Goal: Task Accomplishment & Management: Complete application form

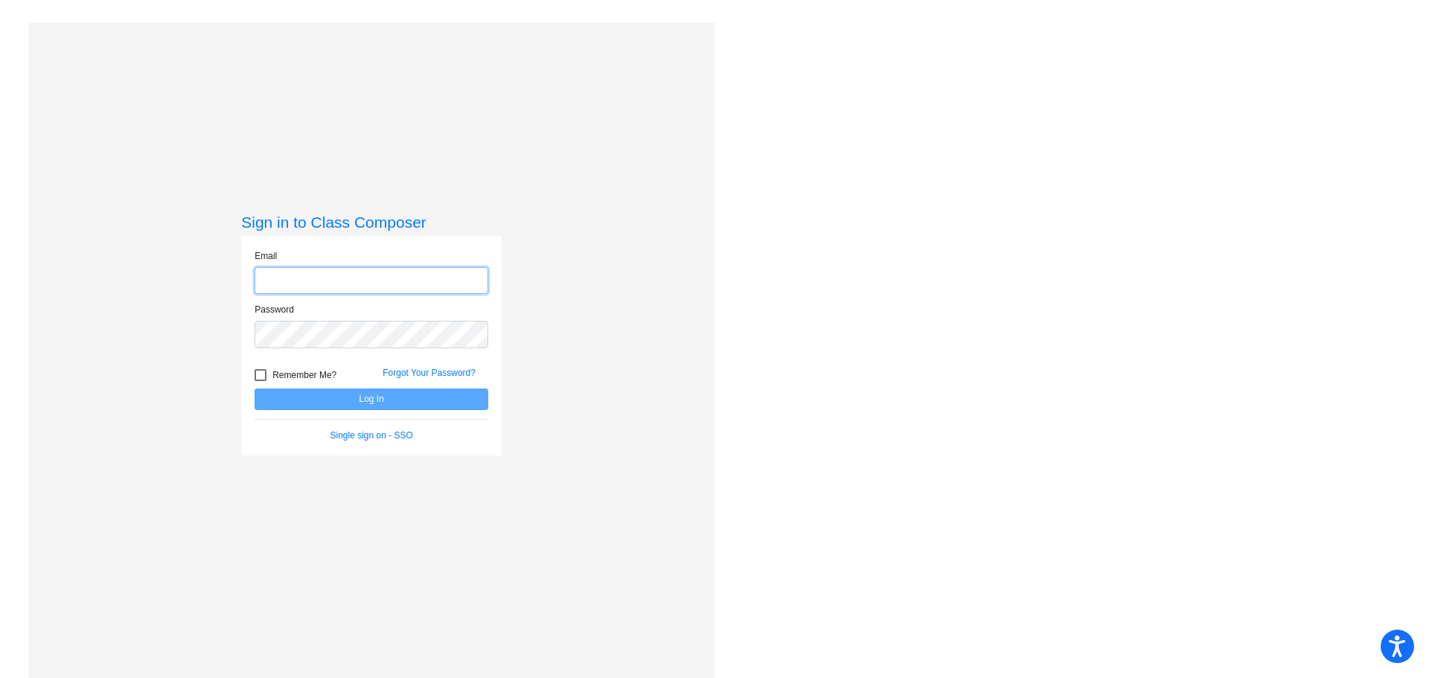
type input "[PERSON_NAME][EMAIL_ADDRESS][PERSON_NAME][DOMAIN_NAME]"
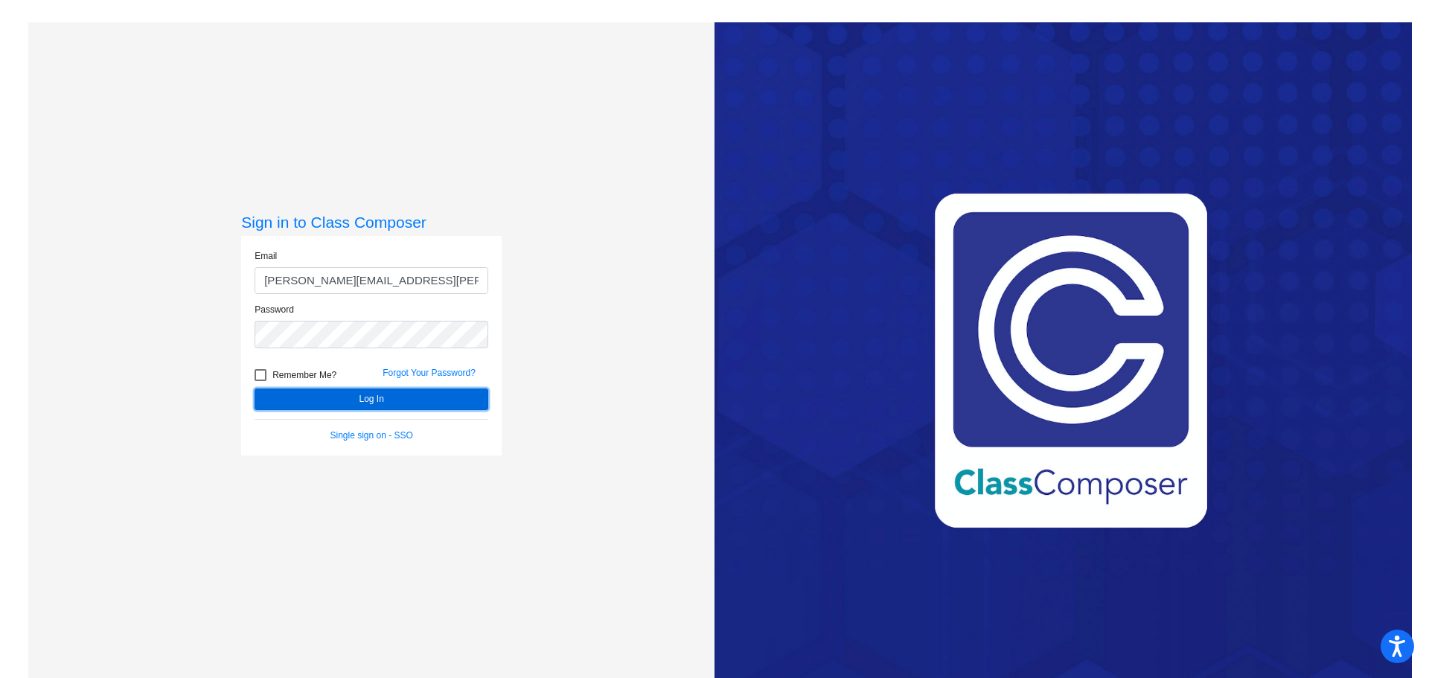
click at [376, 400] on button "Log In" at bounding box center [372, 400] width 234 height 22
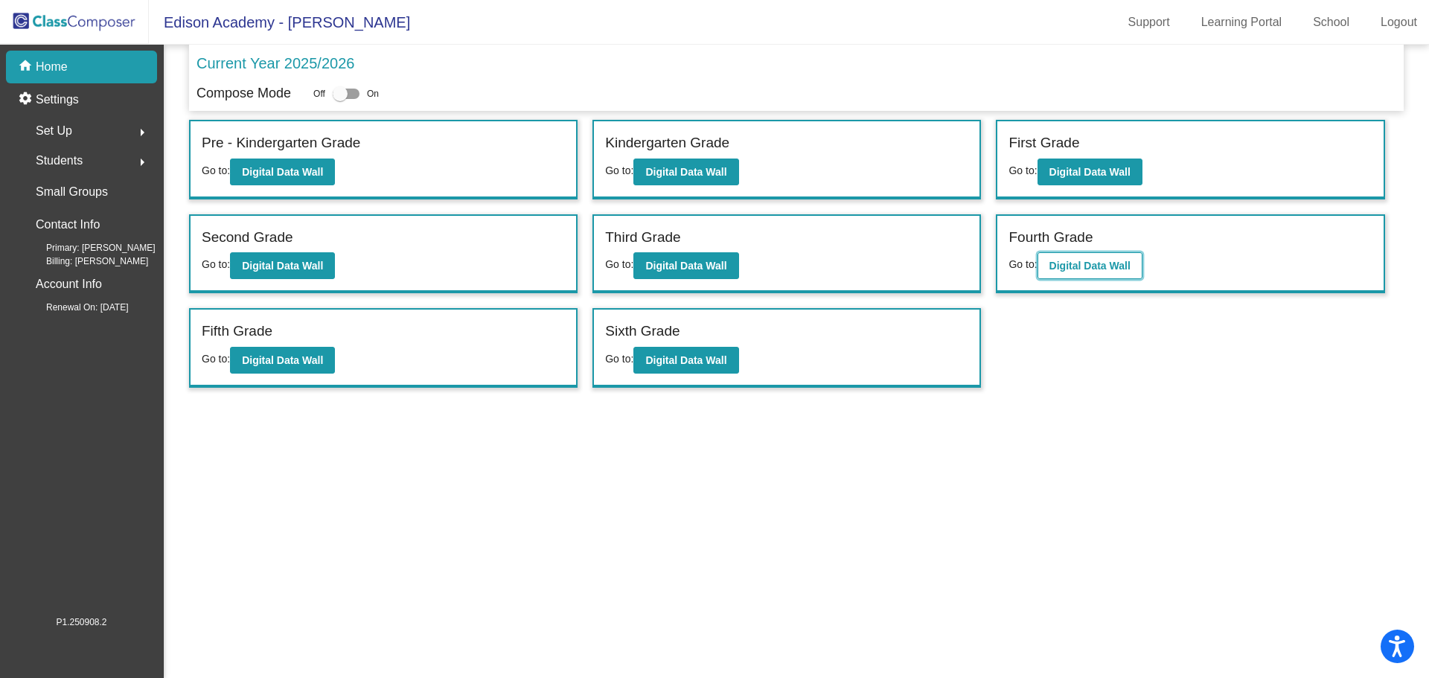
click at [1088, 261] on b "Digital Data Wall" at bounding box center [1090, 266] width 81 height 12
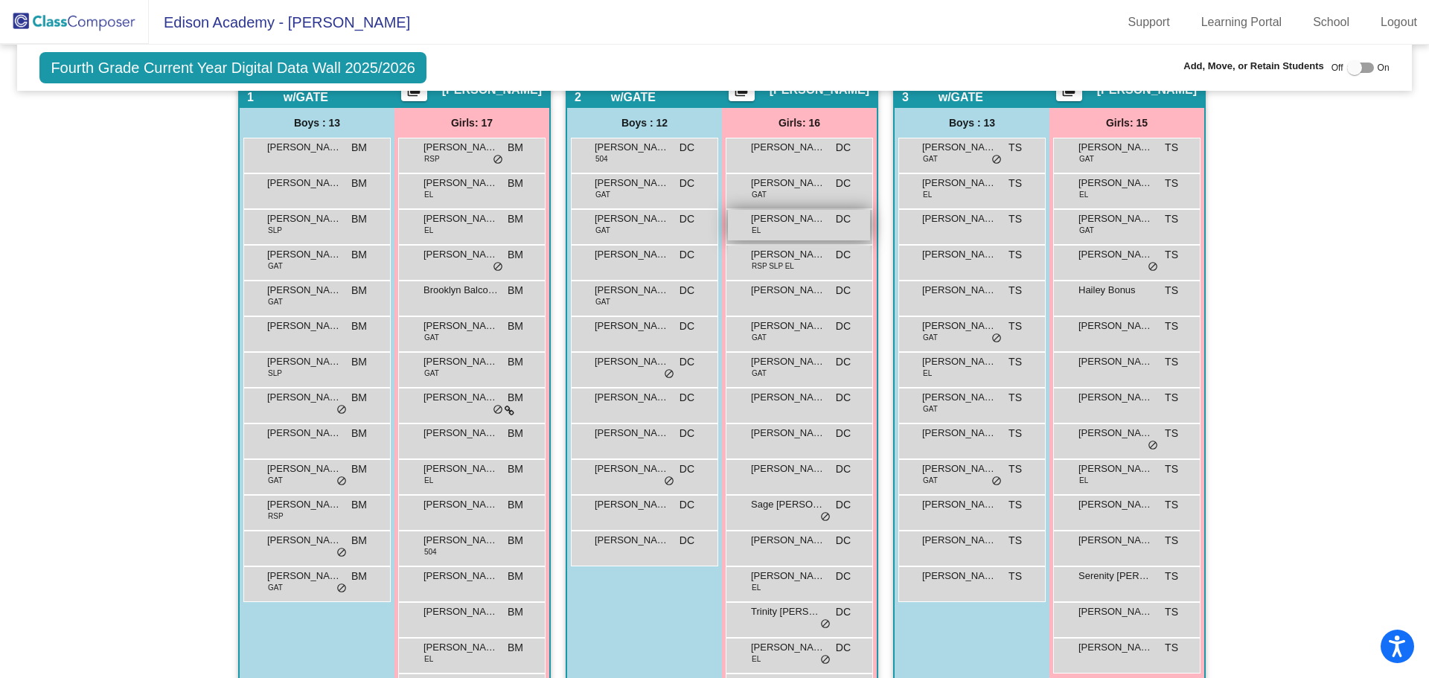
scroll to position [298, 0]
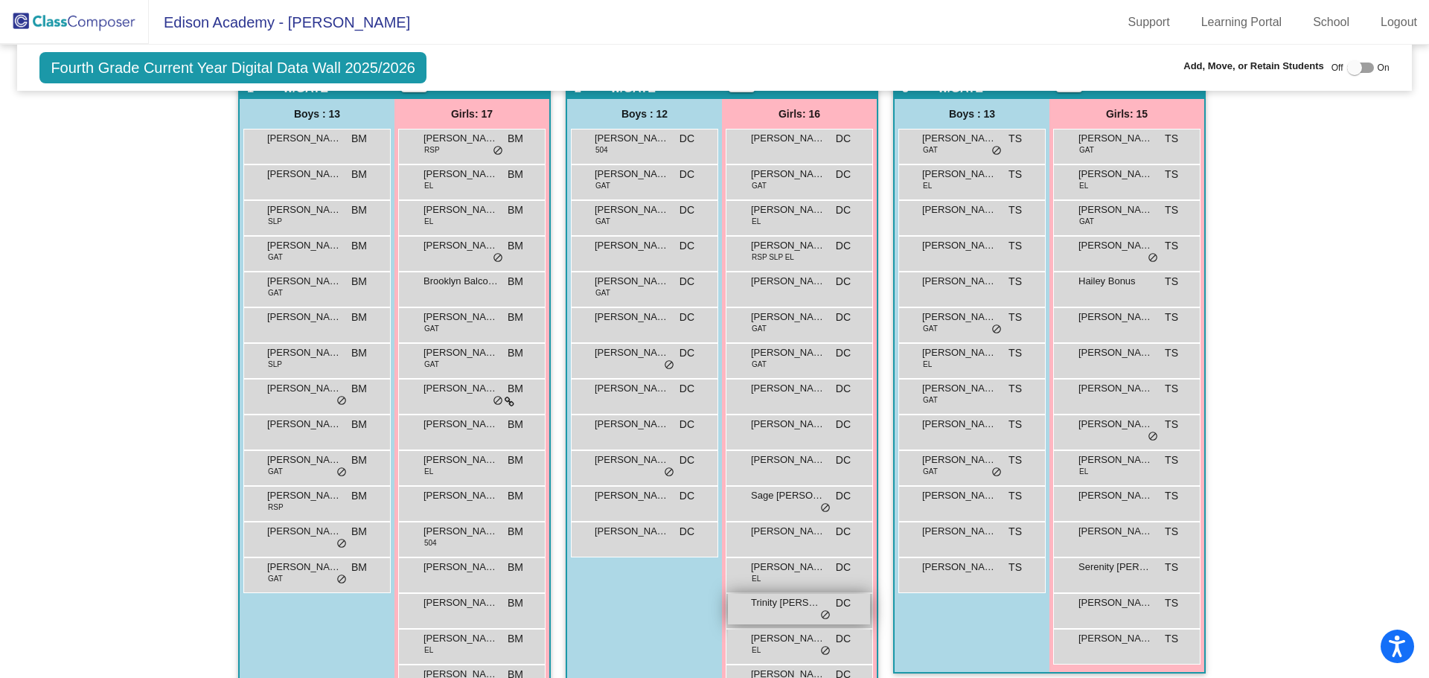
click at [794, 622] on div "Trinity [PERSON_NAME] lock do_not_disturb_alt" at bounding box center [799, 609] width 142 height 31
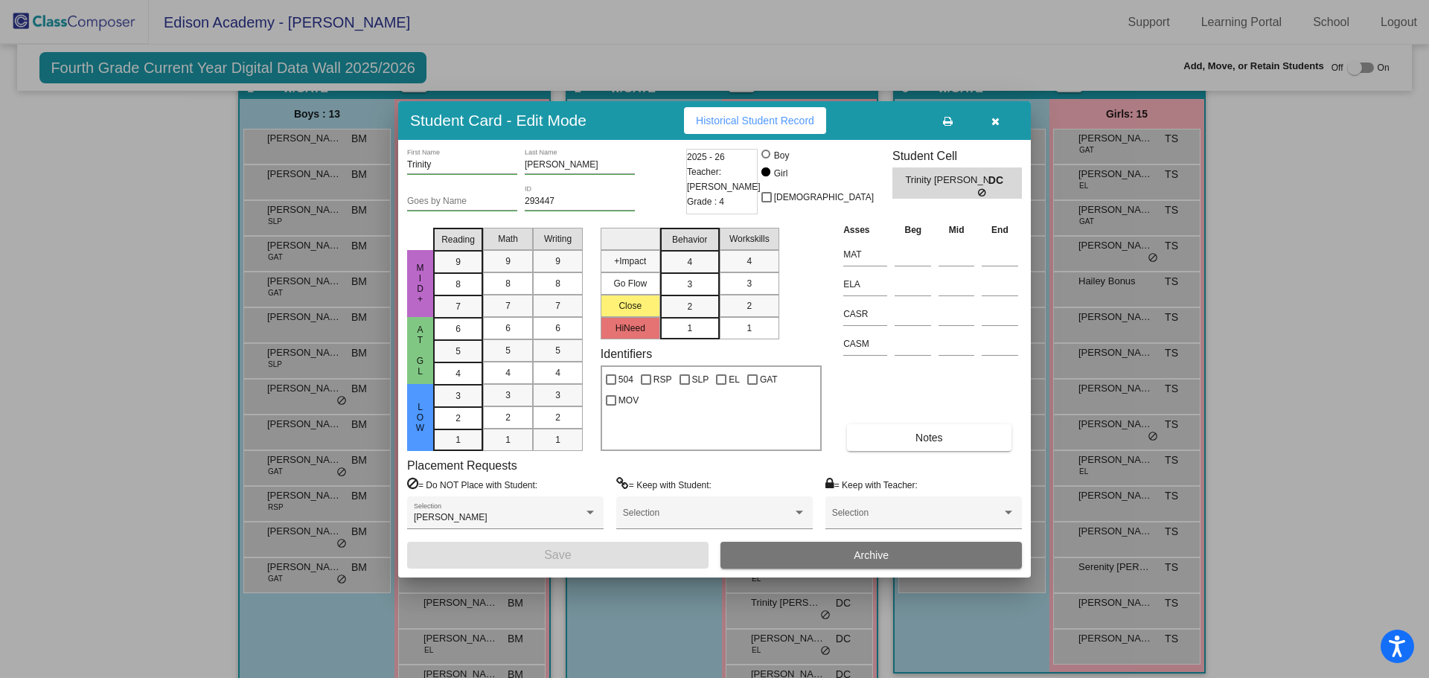
click at [846, 555] on button "Archive" at bounding box center [871, 555] width 301 height 27
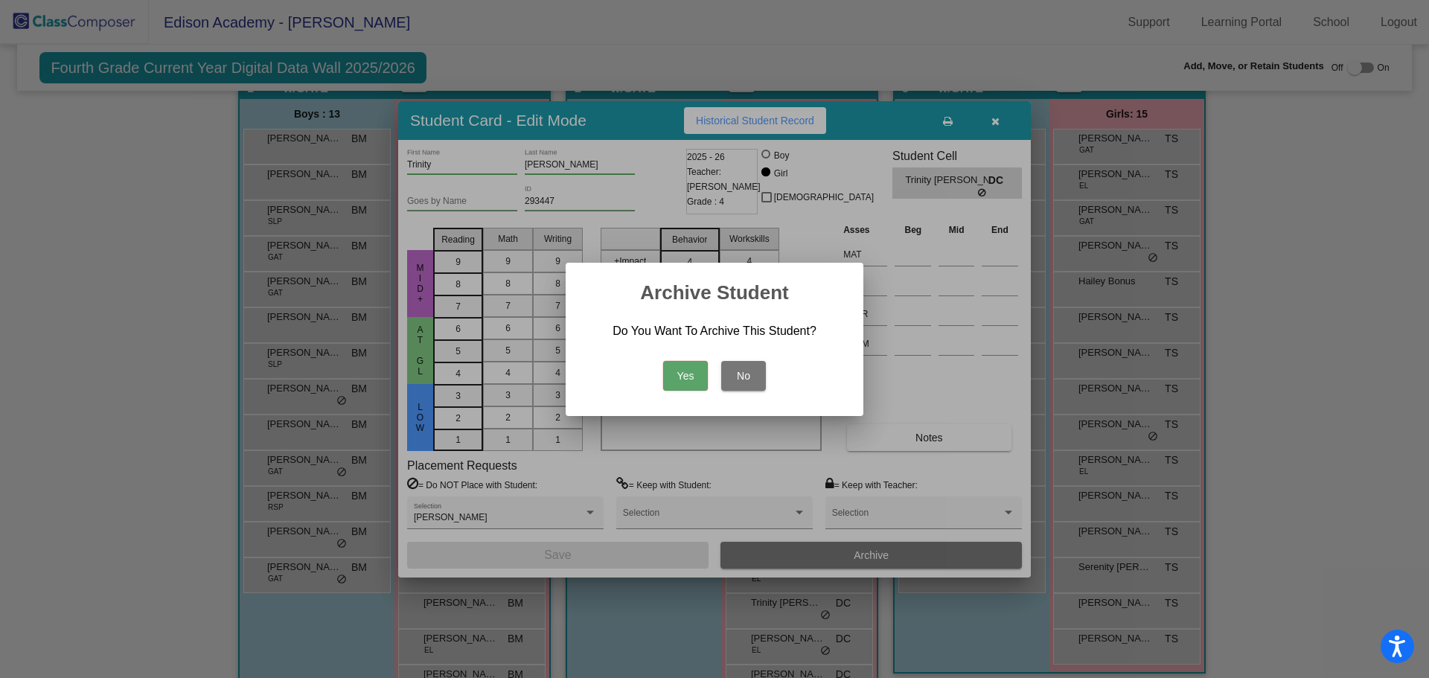
click at [686, 370] on button "Yes" at bounding box center [685, 376] width 45 height 30
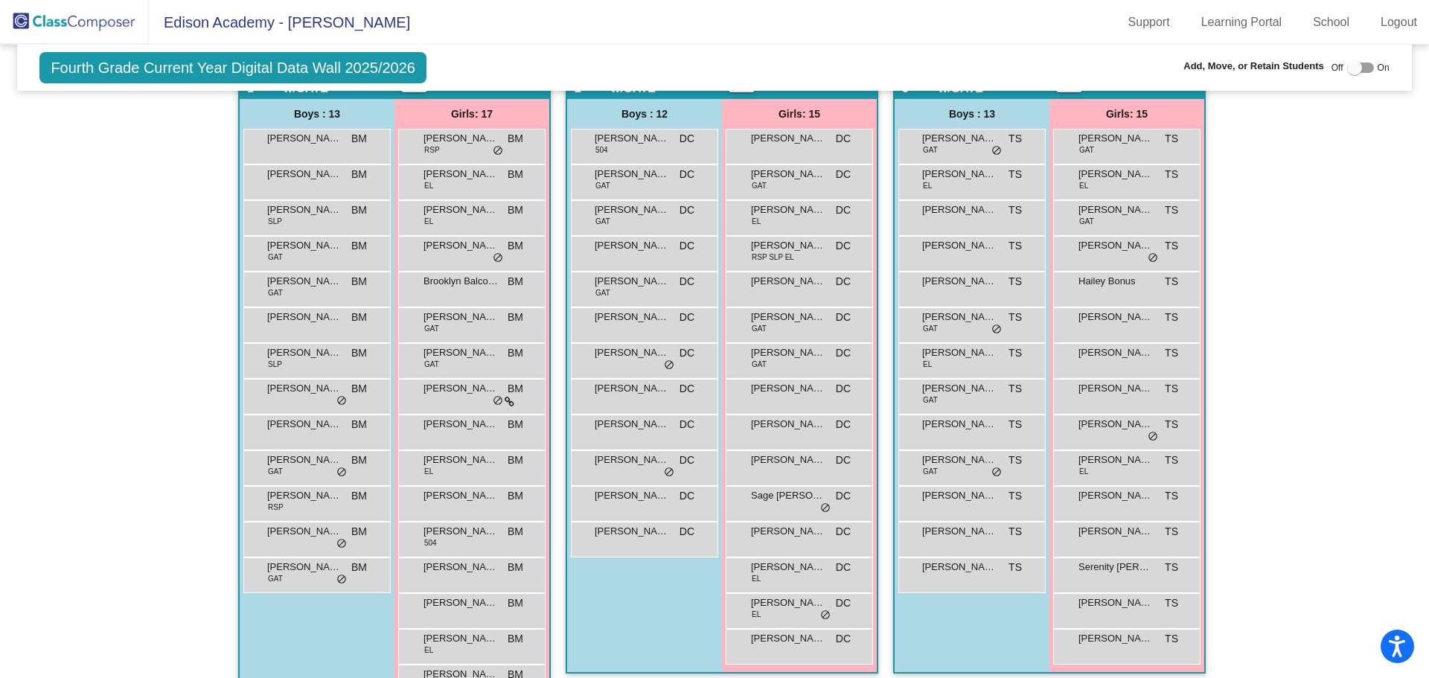
click at [86, 19] on img at bounding box center [74, 22] width 149 height 44
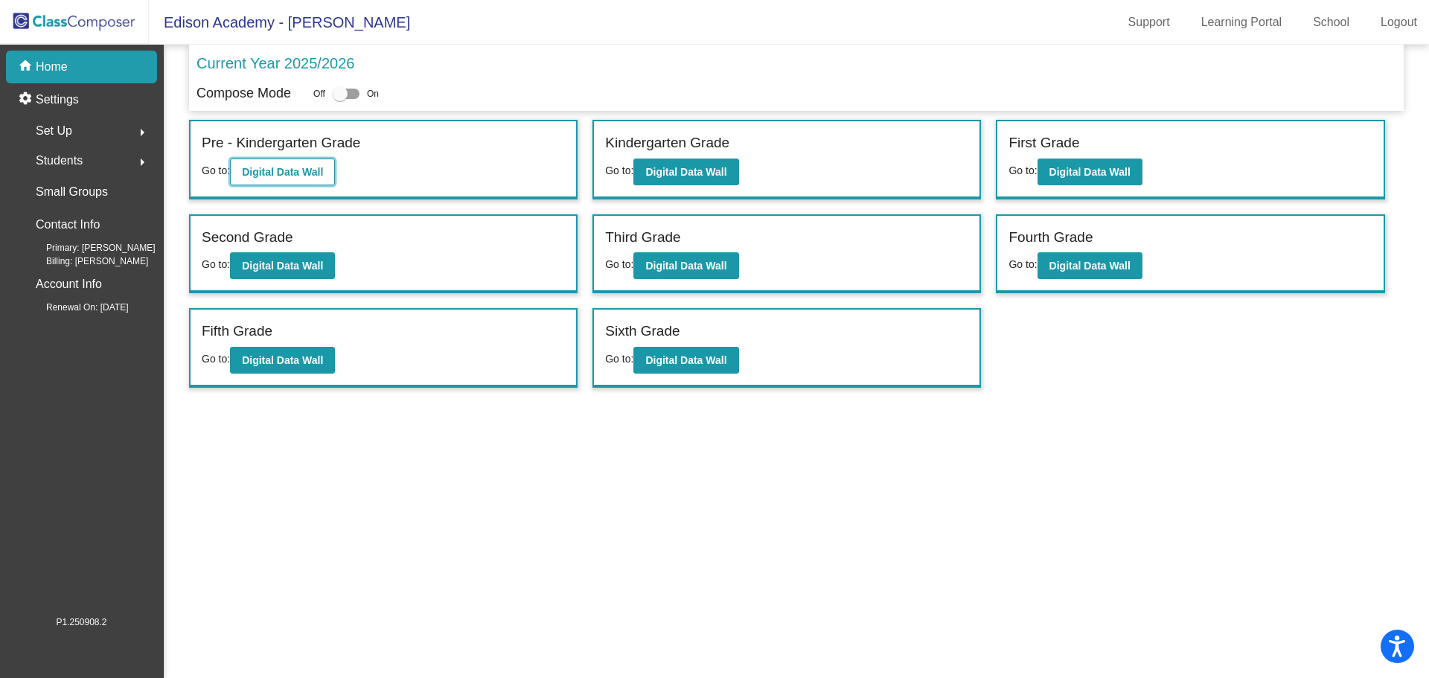
click at [296, 177] on b "Digital Data Wall" at bounding box center [282, 172] width 81 height 12
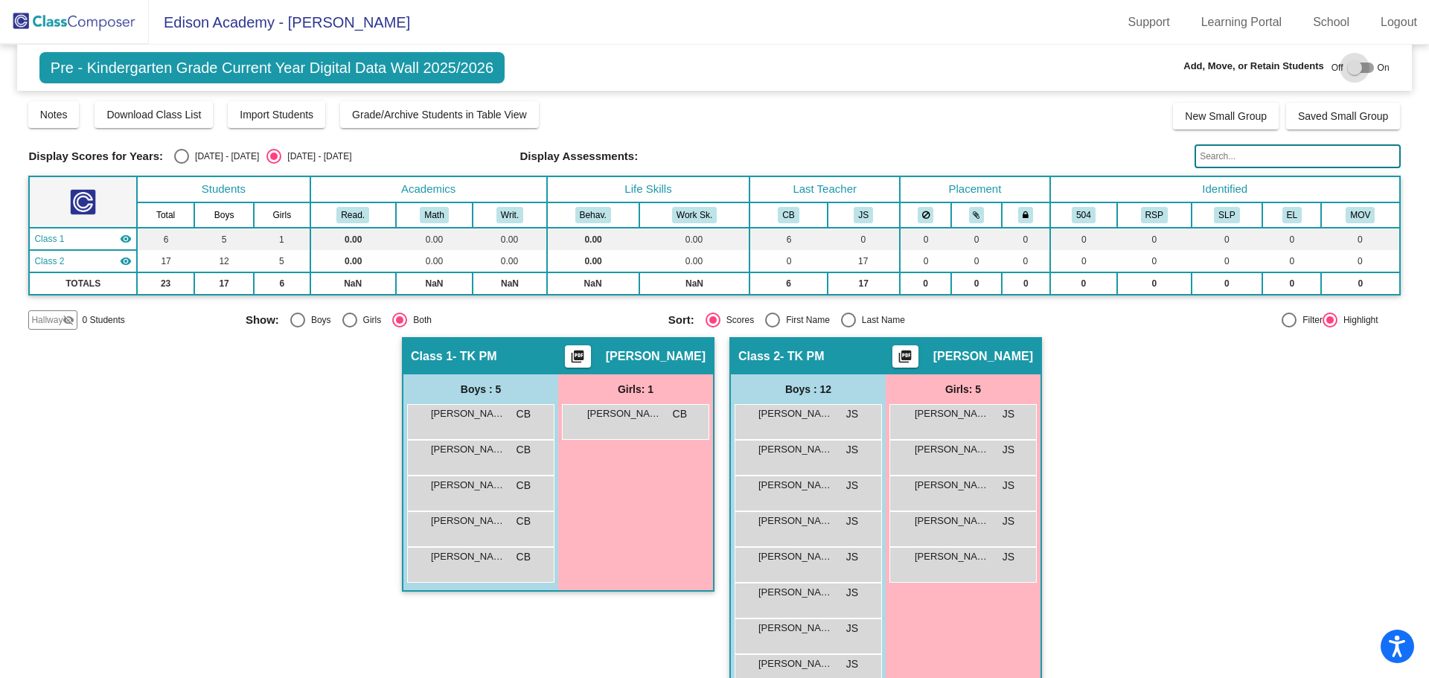
click at [1362, 66] on div at bounding box center [1360, 68] width 27 height 10
checkbox input "true"
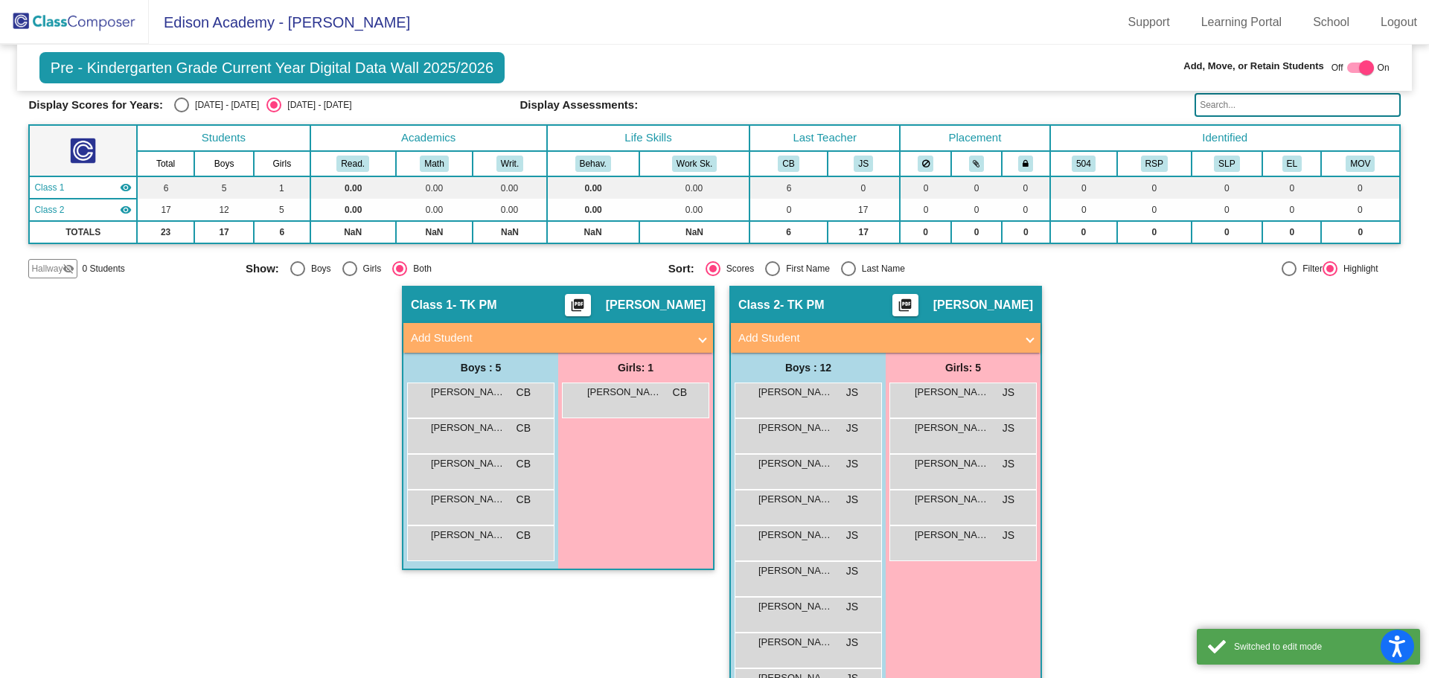
scroll to position [74, 0]
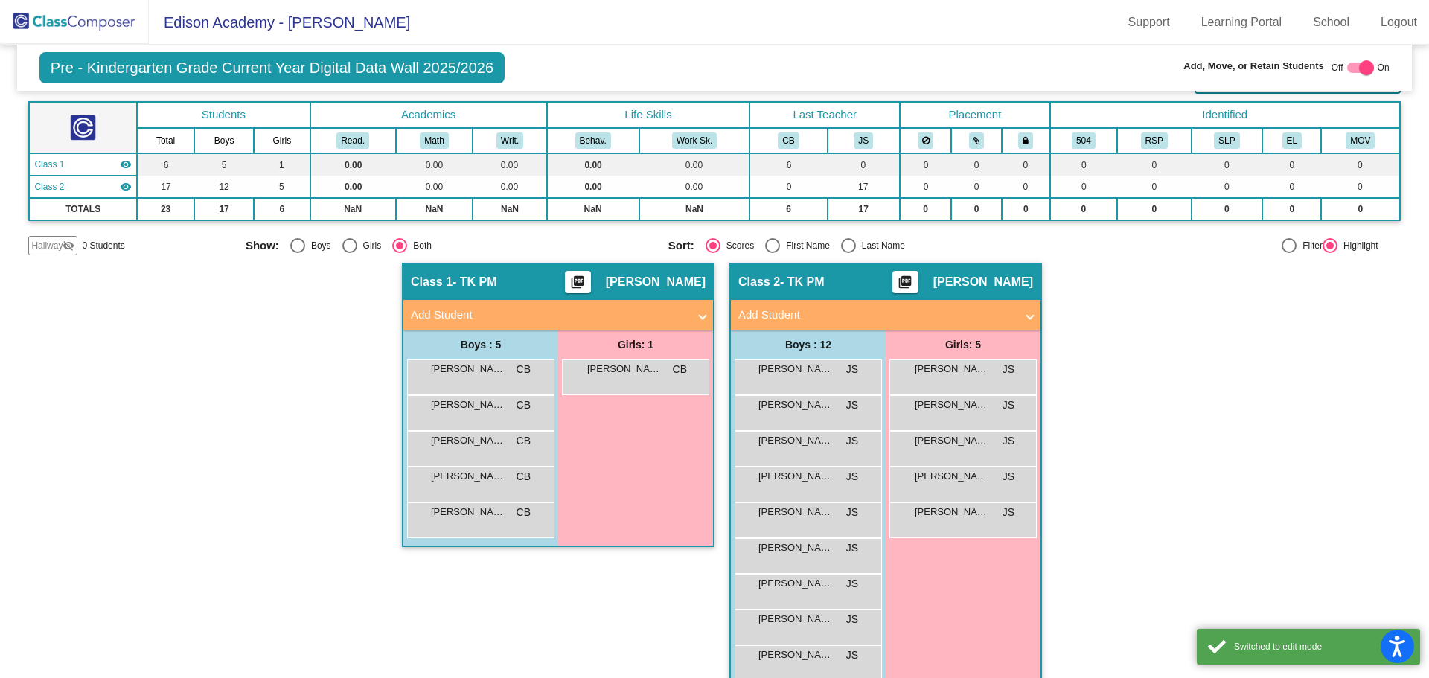
click at [995, 315] on mat-panel-title "Add Student" at bounding box center [876, 315] width 277 height 17
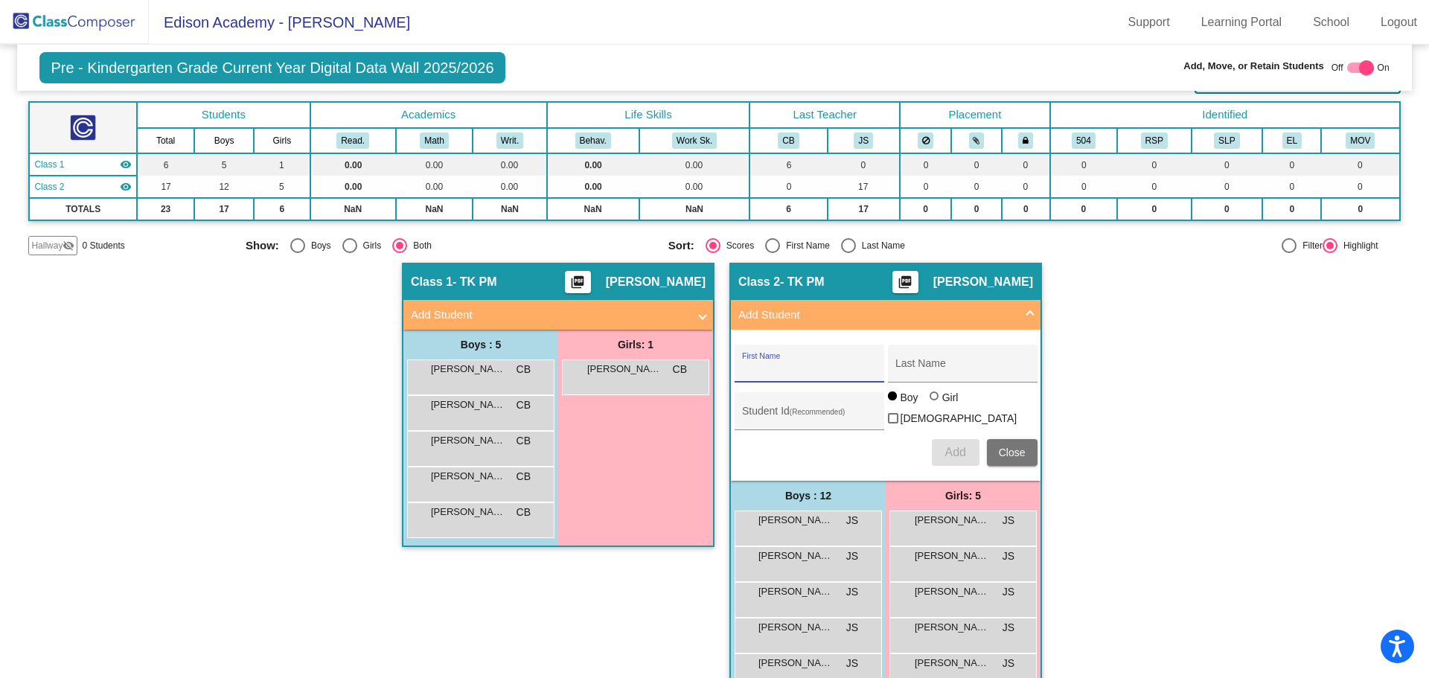
click at [806, 363] on input "First Name" at bounding box center [809, 369] width 134 height 12
type input "[PERSON_NAME]"
click at [804, 420] on input "Student Id (Recommended)" at bounding box center [809, 417] width 134 height 12
type input "301011"
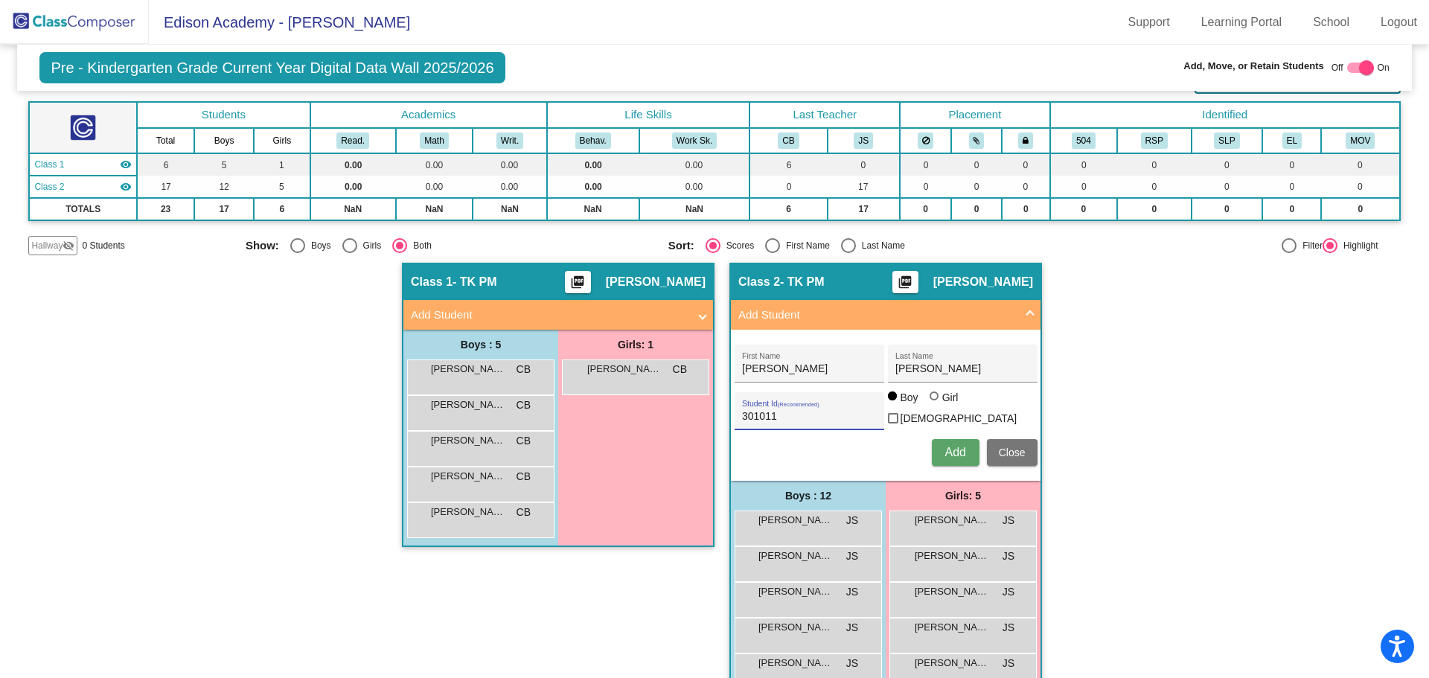
click at [965, 451] on button "Add" at bounding box center [956, 452] width 48 height 27
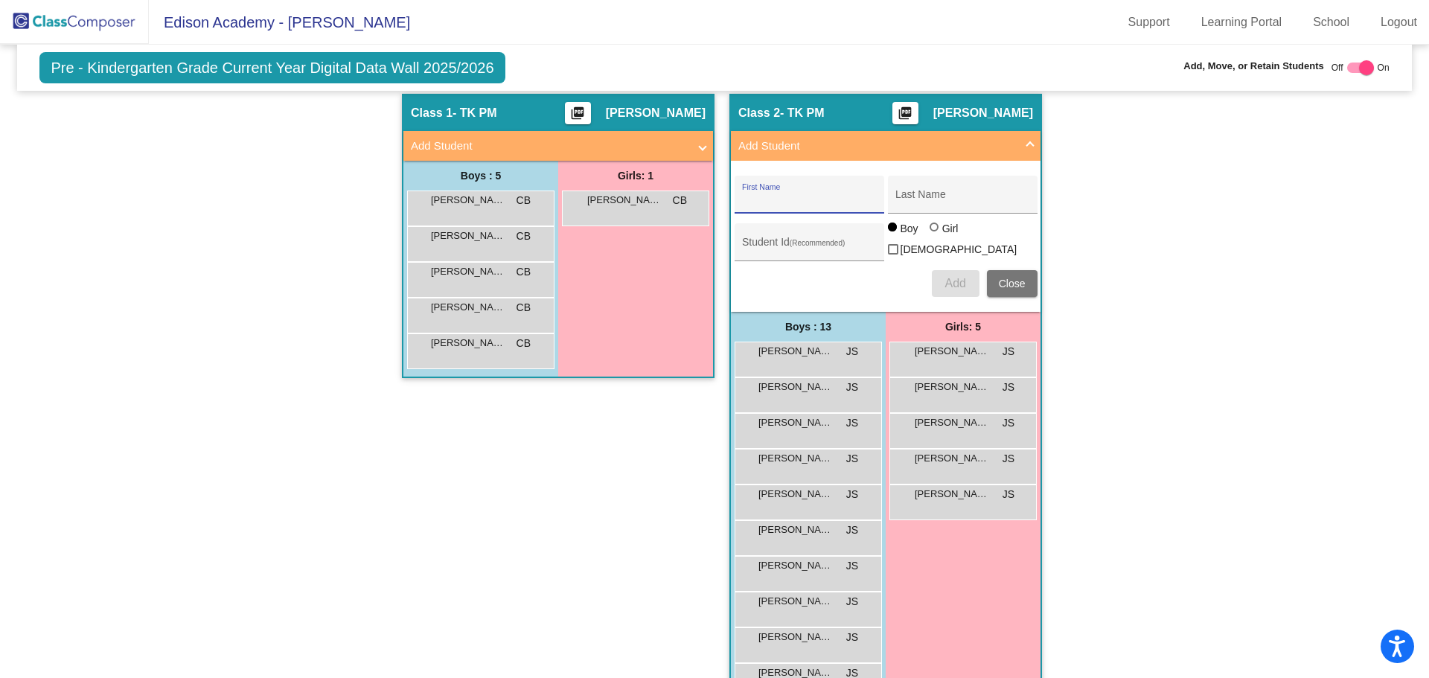
scroll to position [243, 0]
click at [92, 22] on img at bounding box center [74, 22] width 149 height 44
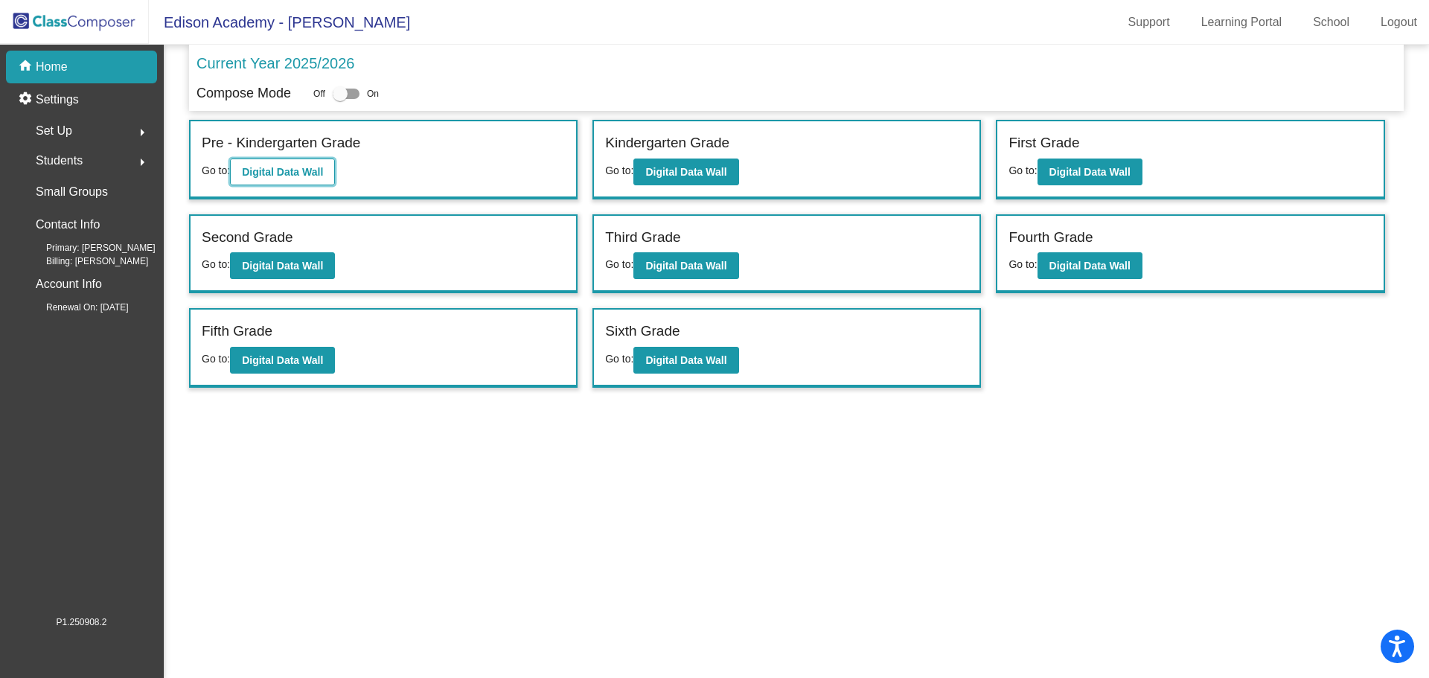
click at [304, 175] on b "Digital Data Wall" at bounding box center [282, 172] width 81 height 12
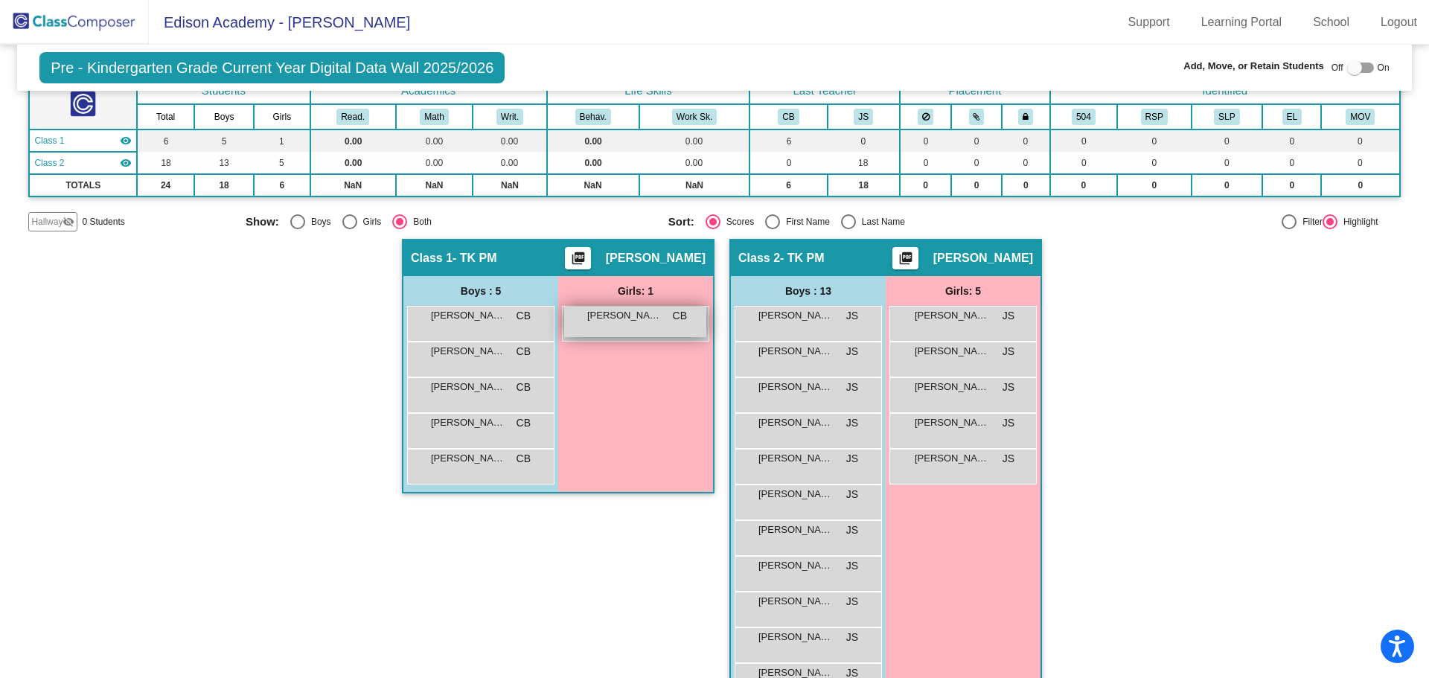
scroll to position [66, 0]
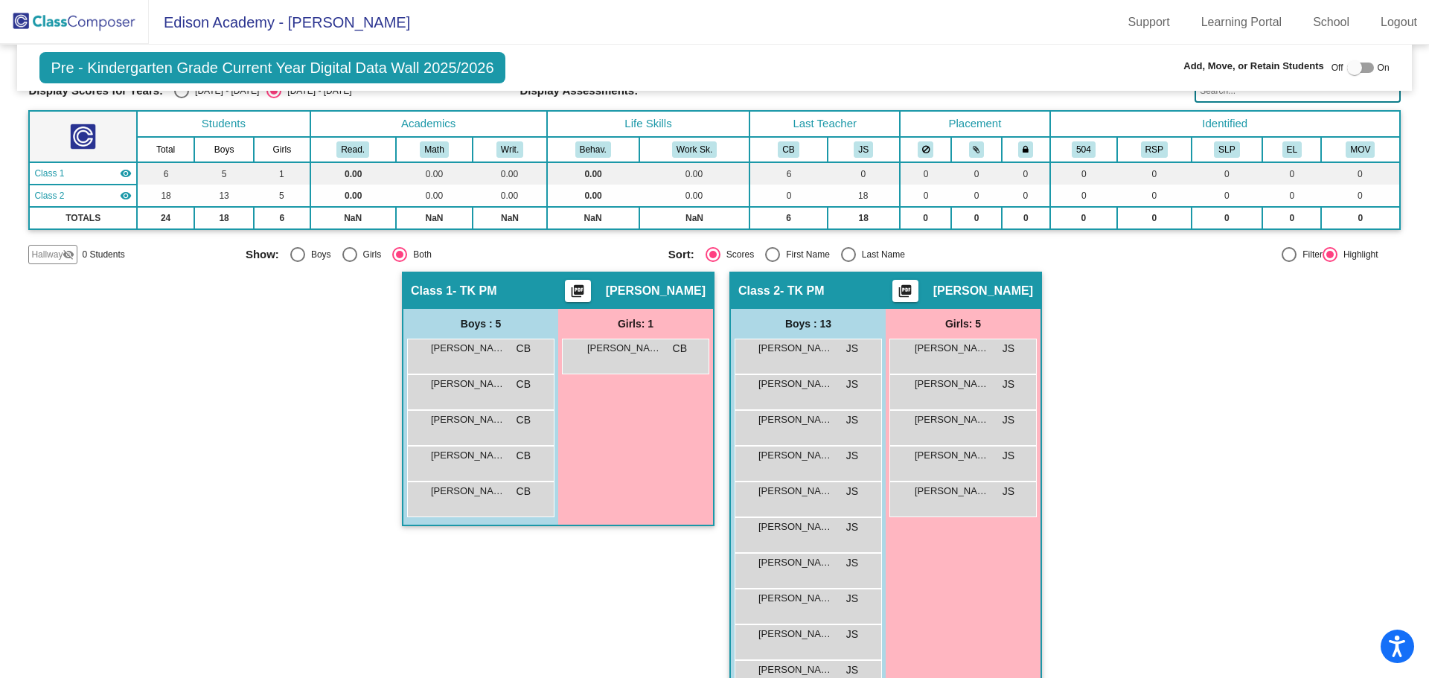
click at [1357, 71] on div at bounding box center [1360, 68] width 27 height 10
checkbox input "true"
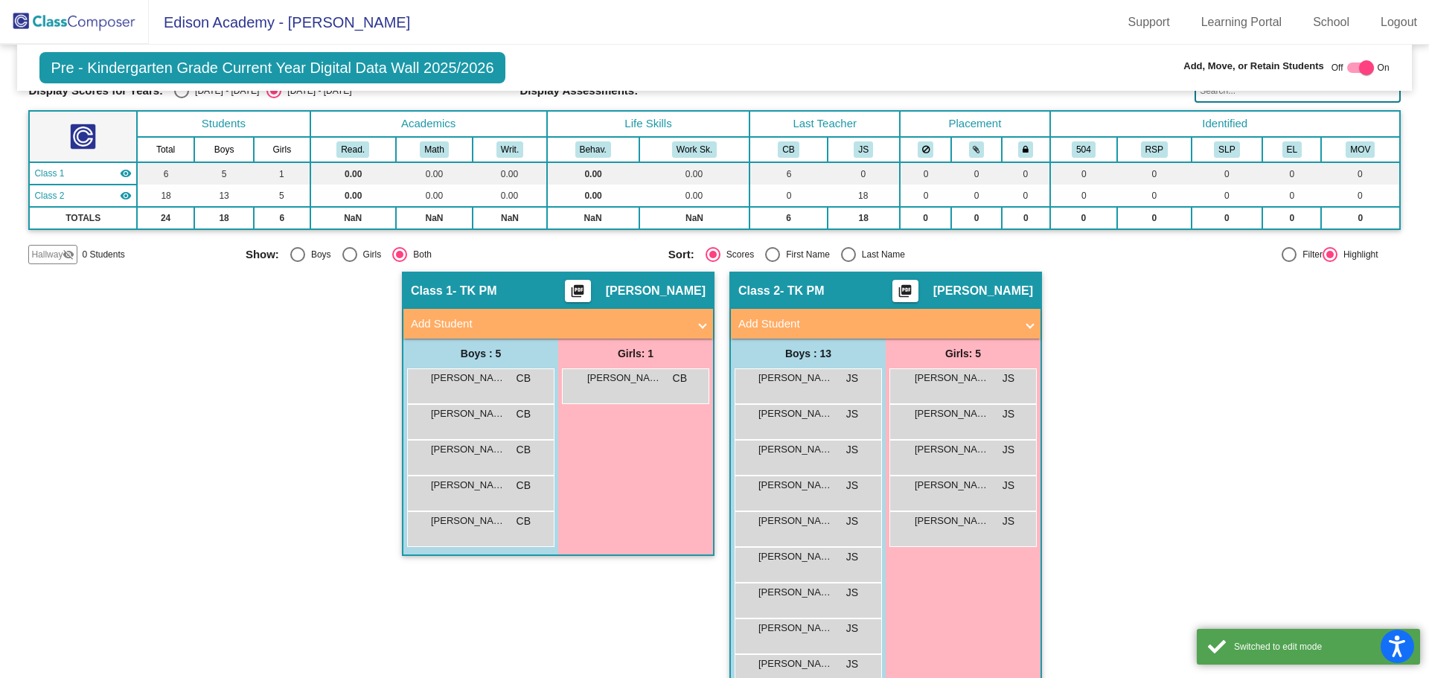
click at [631, 327] on mat-panel-title "Add Student" at bounding box center [549, 324] width 277 height 17
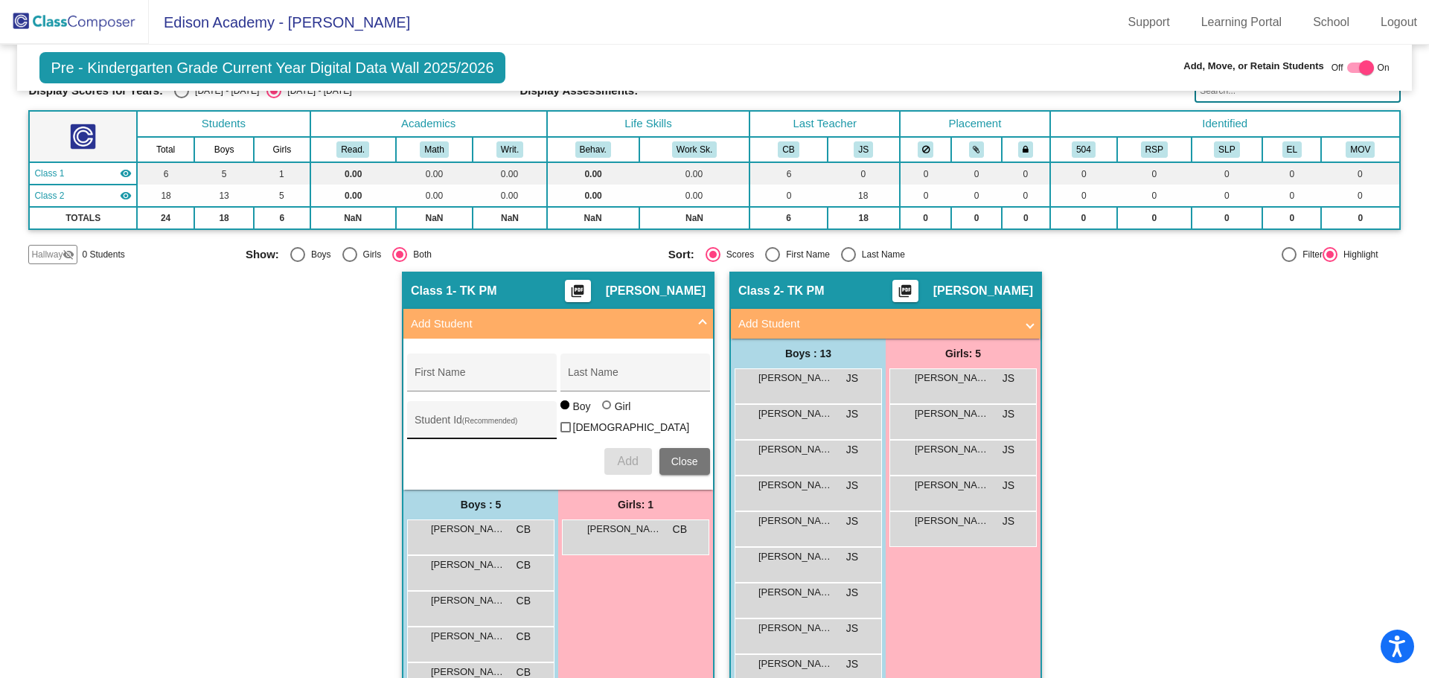
click at [515, 433] on div "Student Id (Recommended)" at bounding box center [482, 424] width 134 height 31
type input "300810"
click at [491, 382] on input "First Name" at bounding box center [482, 378] width 134 height 12
type input "[PERSON_NAME]"
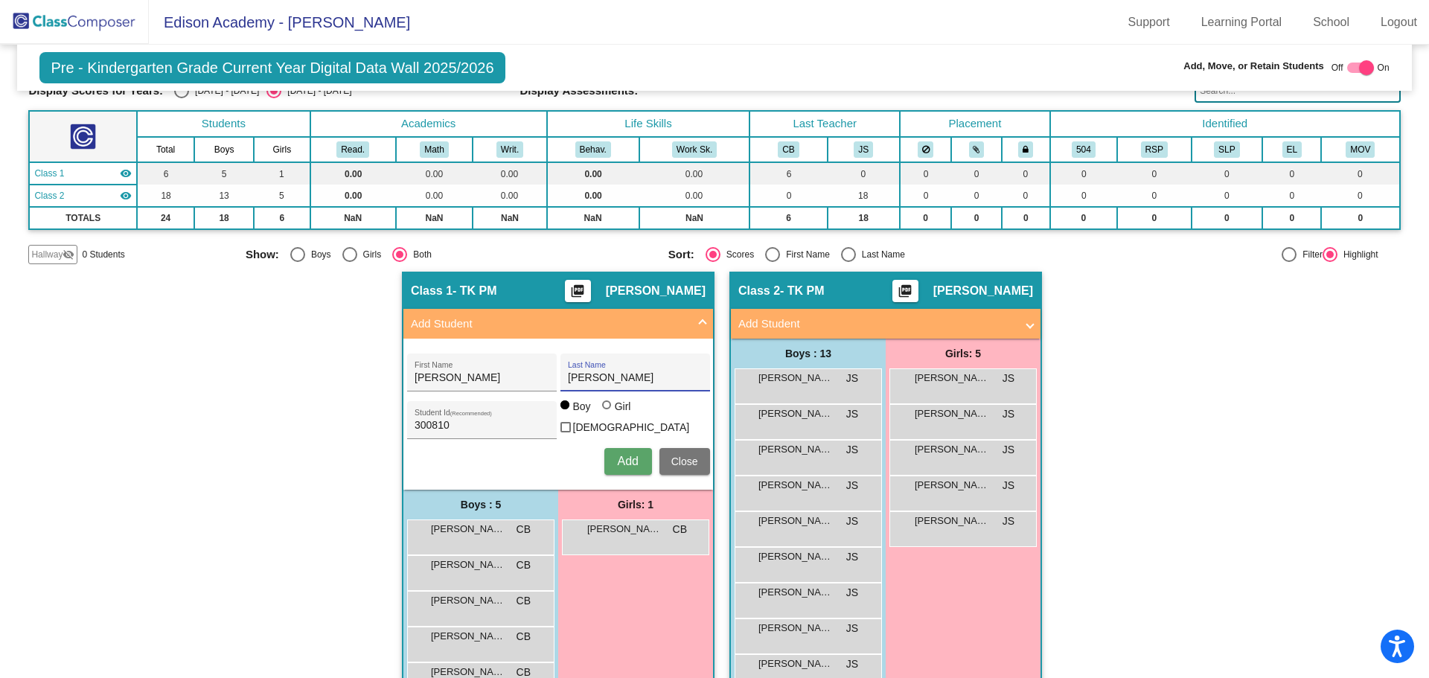
click at [627, 457] on span "Add" at bounding box center [627, 461] width 21 height 13
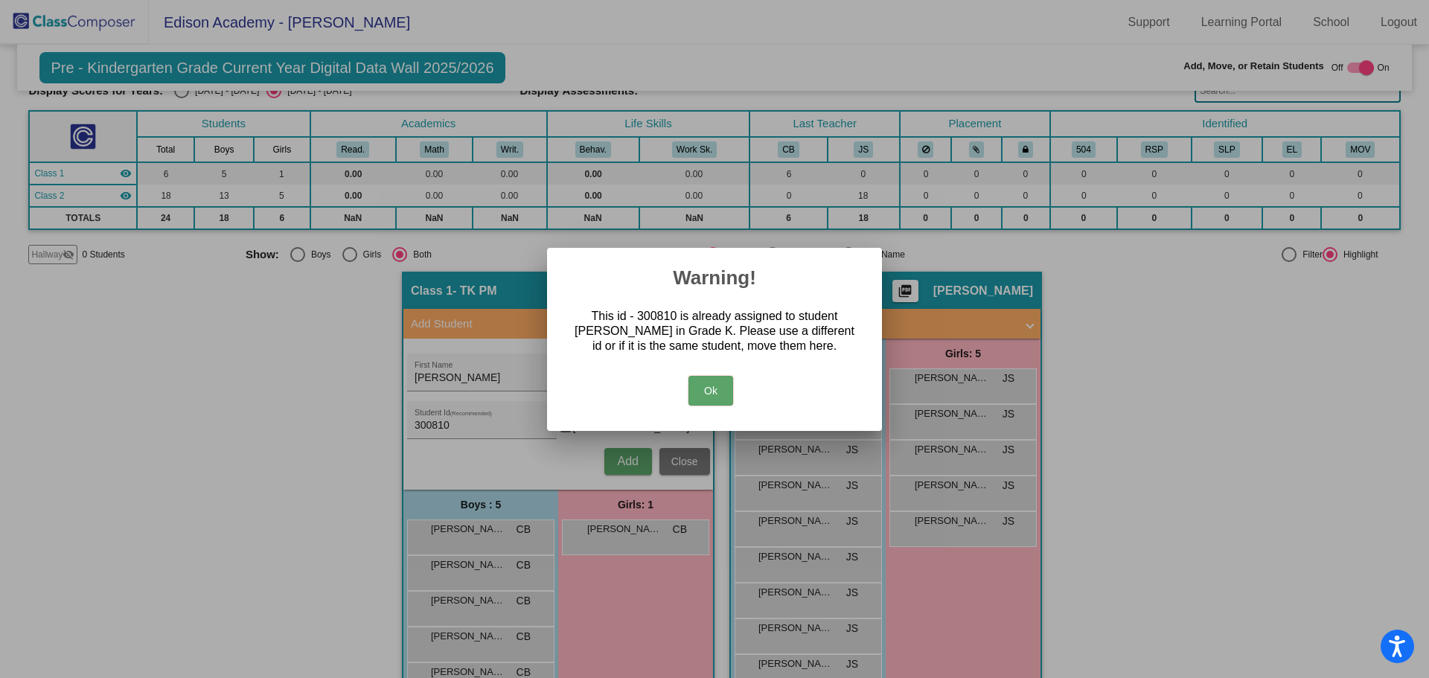
click at [720, 401] on button "Ok" at bounding box center [711, 391] width 45 height 30
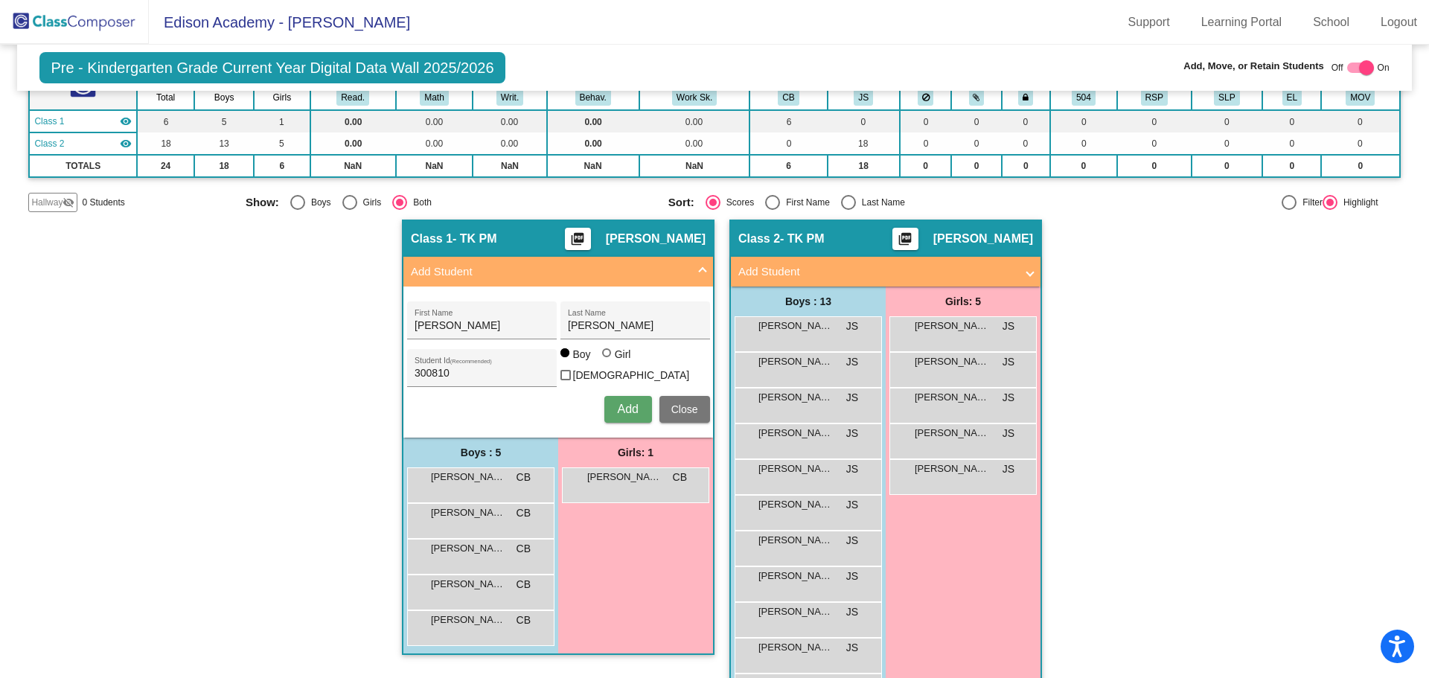
scroll to position [140, 0]
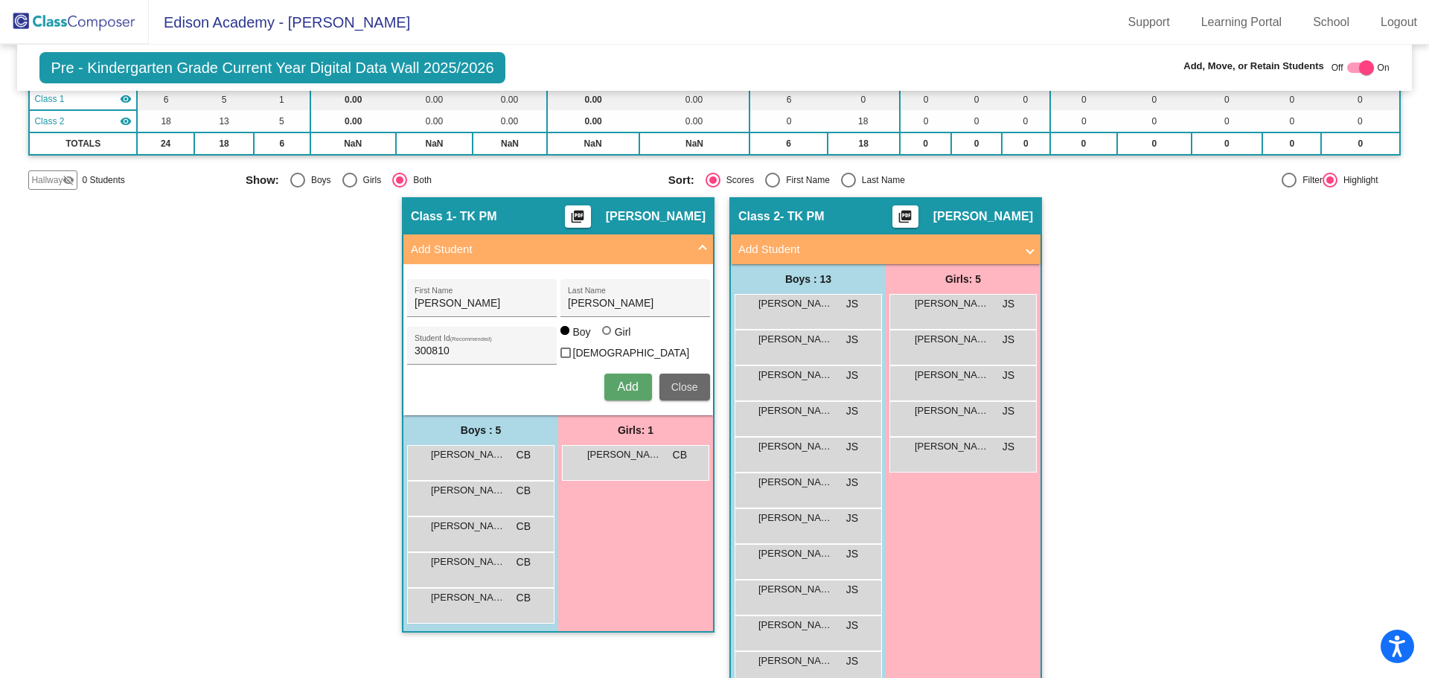
click at [687, 382] on span "Close" at bounding box center [684, 387] width 27 height 12
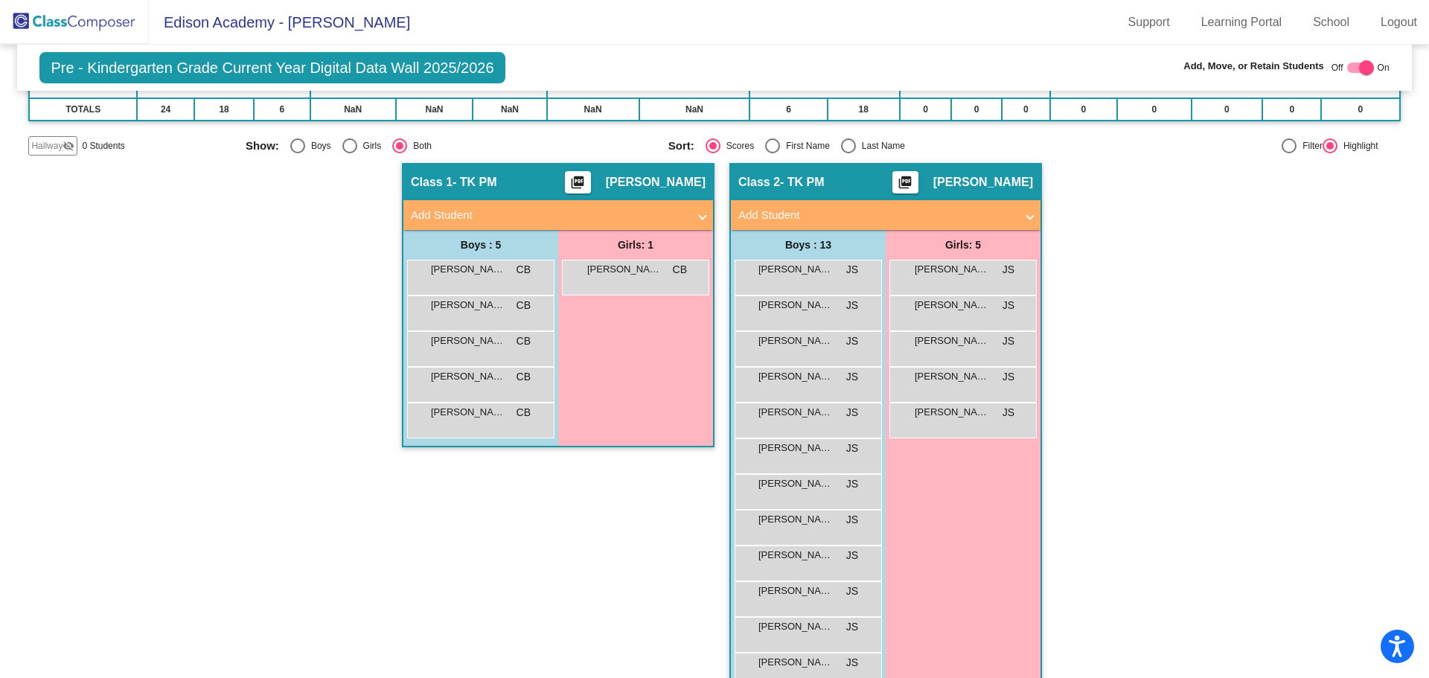
scroll to position [95, 0]
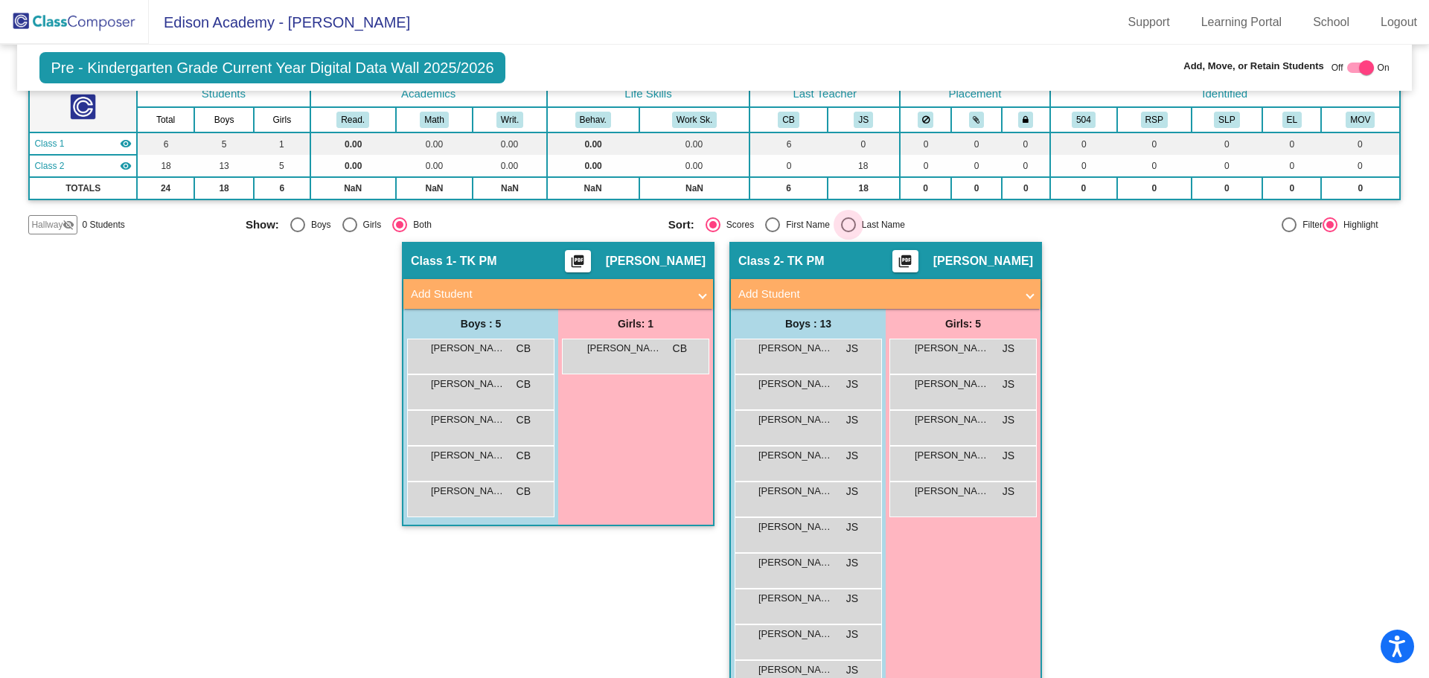
click at [847, 225] on div "Select an option" at bounding box center [848, 224] width 15 height 15
click at [848, 232] on input "Last Name" at bounding box center [848, 232] width 1 height 1
radio input "true"
click at [90, 16] on img at bounding box center [74, 22] width 149 height 44
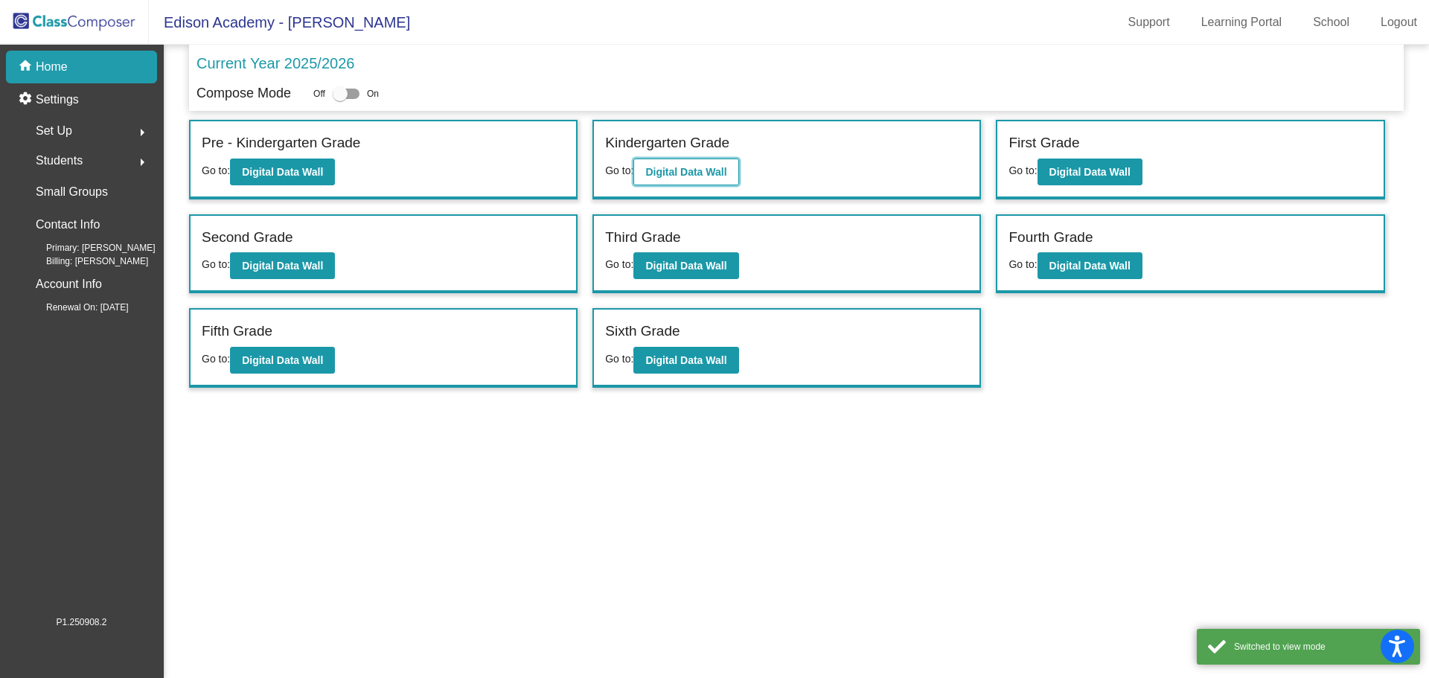
click at [692, 166] on b "Digital Data Wall" at bounding box center [685, 172] width 81 height 12
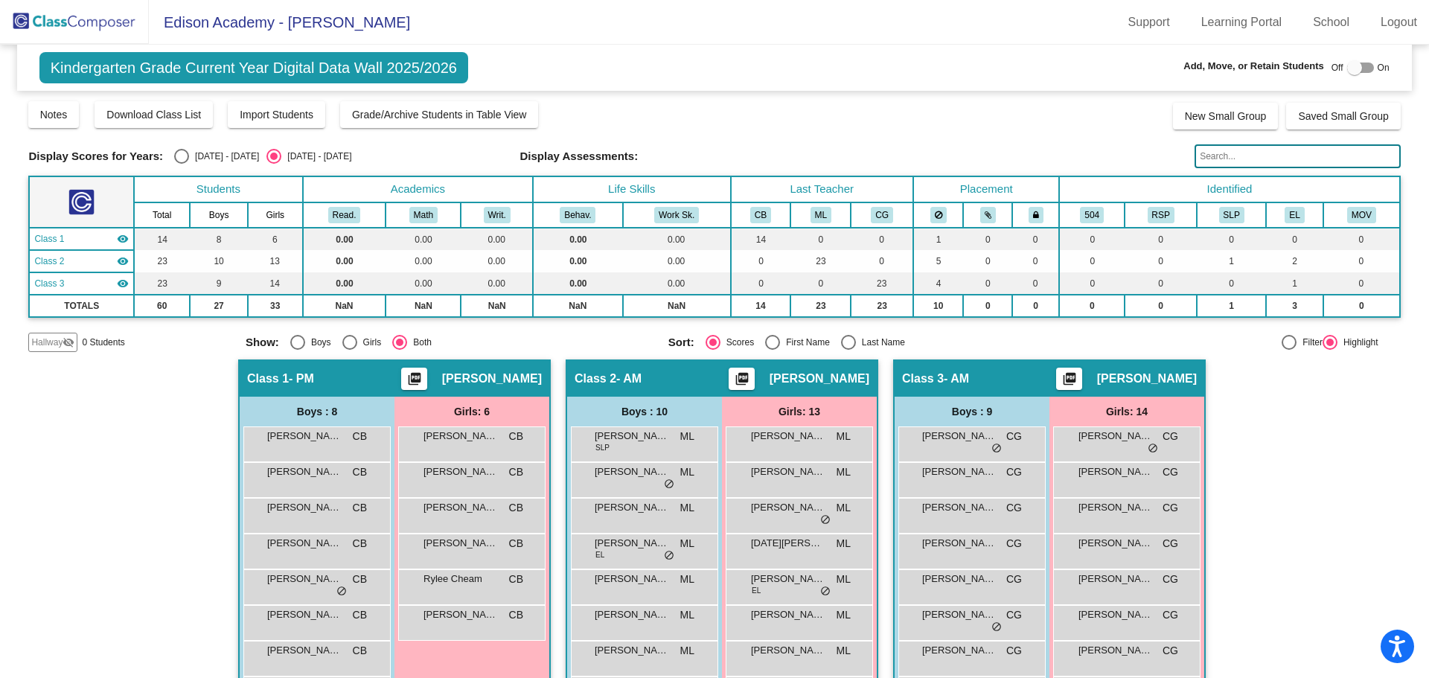
click at [841, 345] on div "Select an option" at bounding box center [848, 342] width 15 height 15
click at [848, 350] on input "Last Name" at bounding box center [848, 350] width 1 height 1
radio input "true"
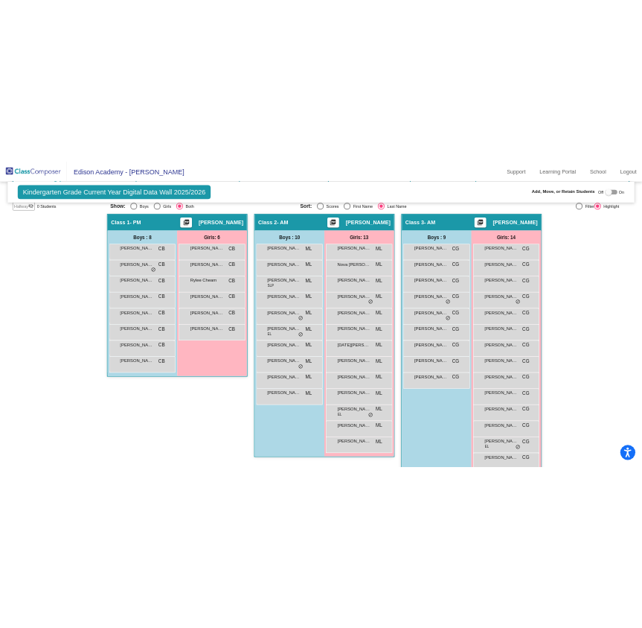
scroll to position [272, 0]
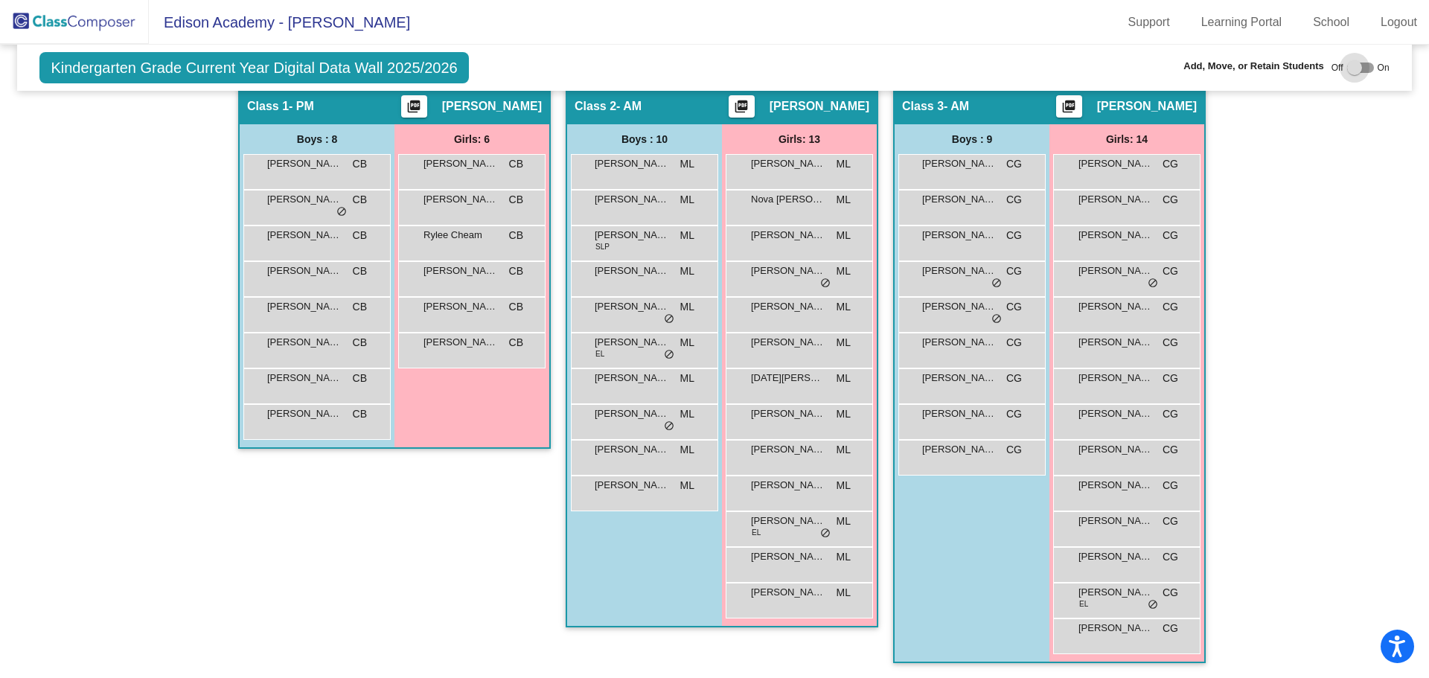
click at [1363, 67] on div at bounding box center [1360, 68] width 27 height 10
checkbox input "true"
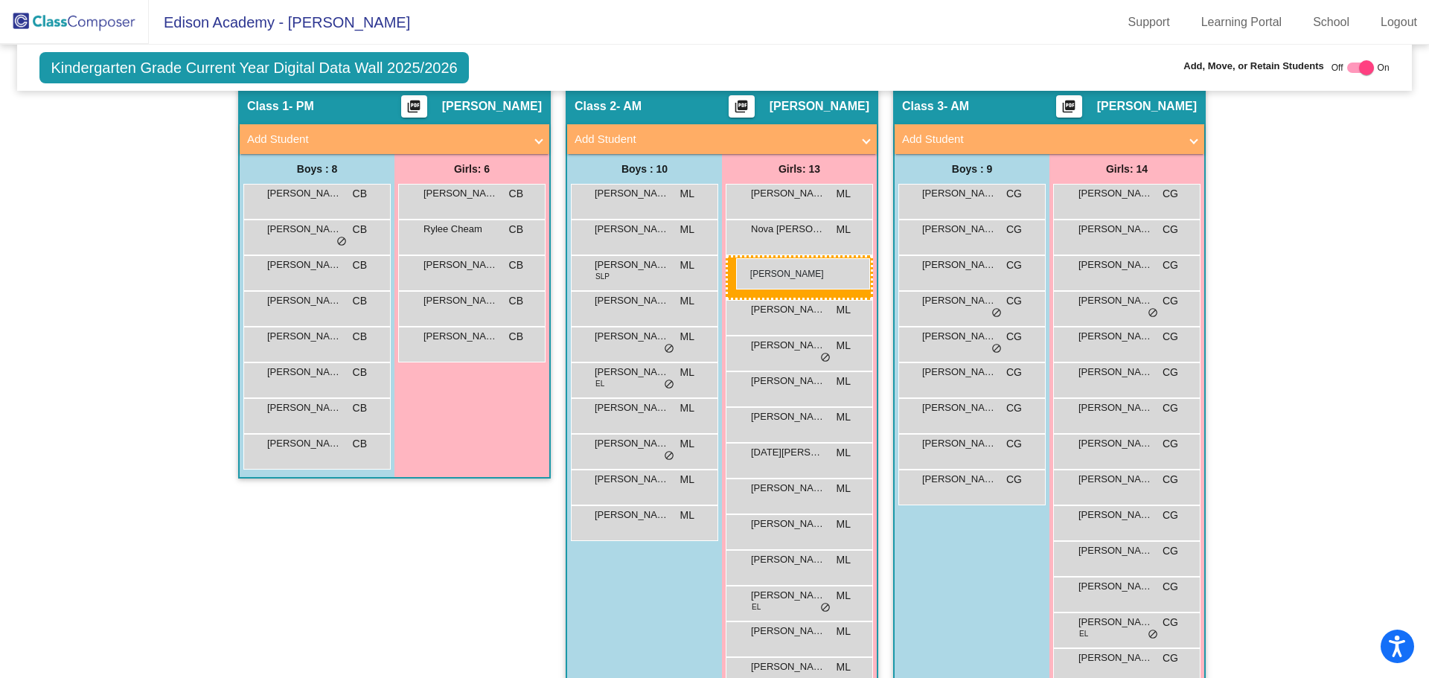
drag, startPoint x: 435, startPoint y: 245, endPoint x: 736, endPoint y: 258, distance: 301.0
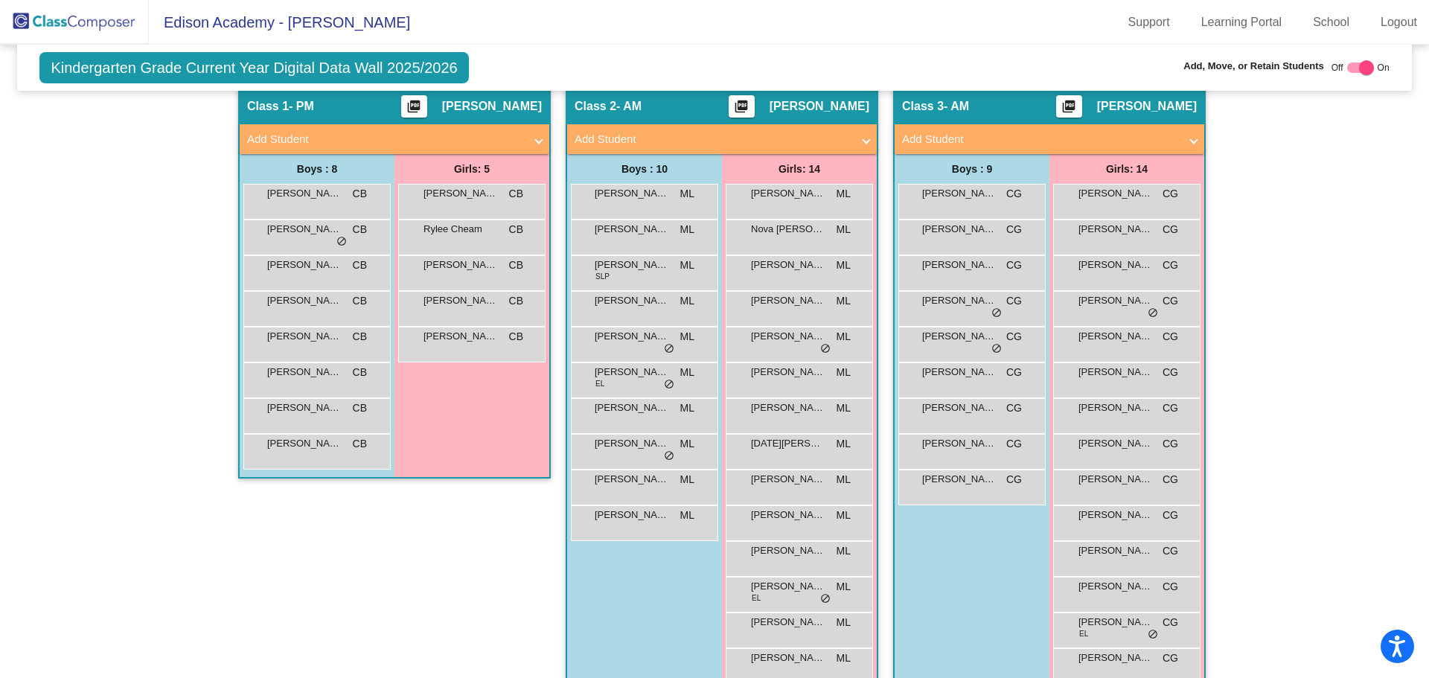
click at [1158, 133] on mat-panel-title "Add Student" at bounding box center [1040, 139] width 277 height 17
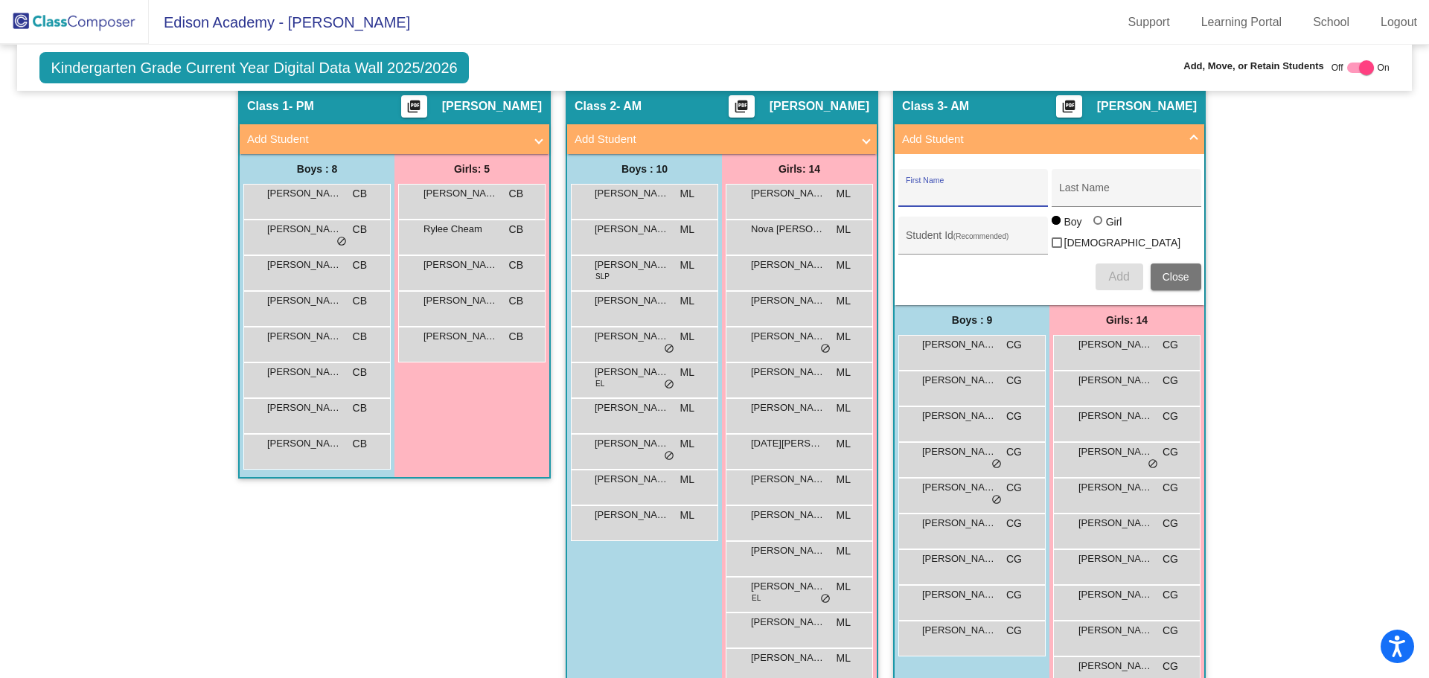
click at [992, 195] on input "First Name" at bounding box center [973, 194] width 134 height 12
type input "[PERSON_NAME]"
type input "Loveras"
click at [965, 240] on input "Student Id (Recommended)" at bounding box center [973, 241] width 134 height 12
type input "299763"
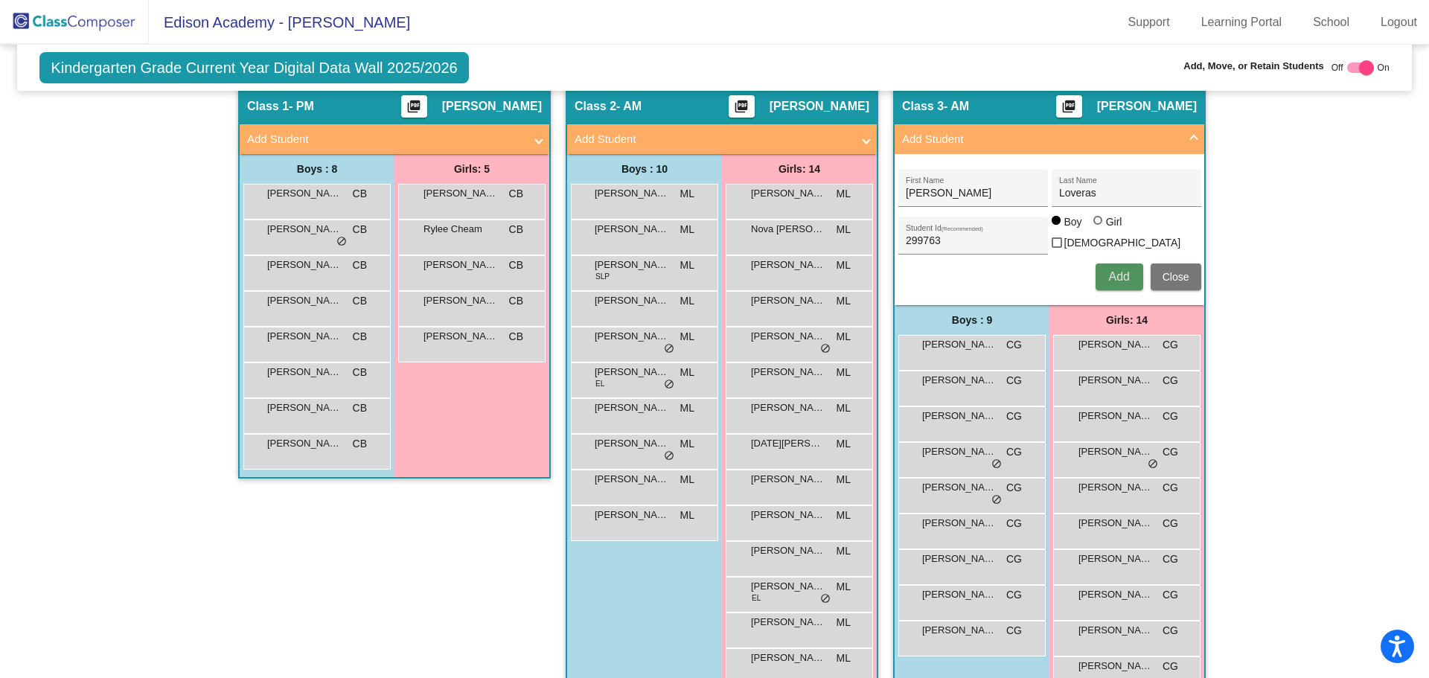
click at [1127, 274] on button "Add" at bounding box center [1120, 277] width 48 height 27
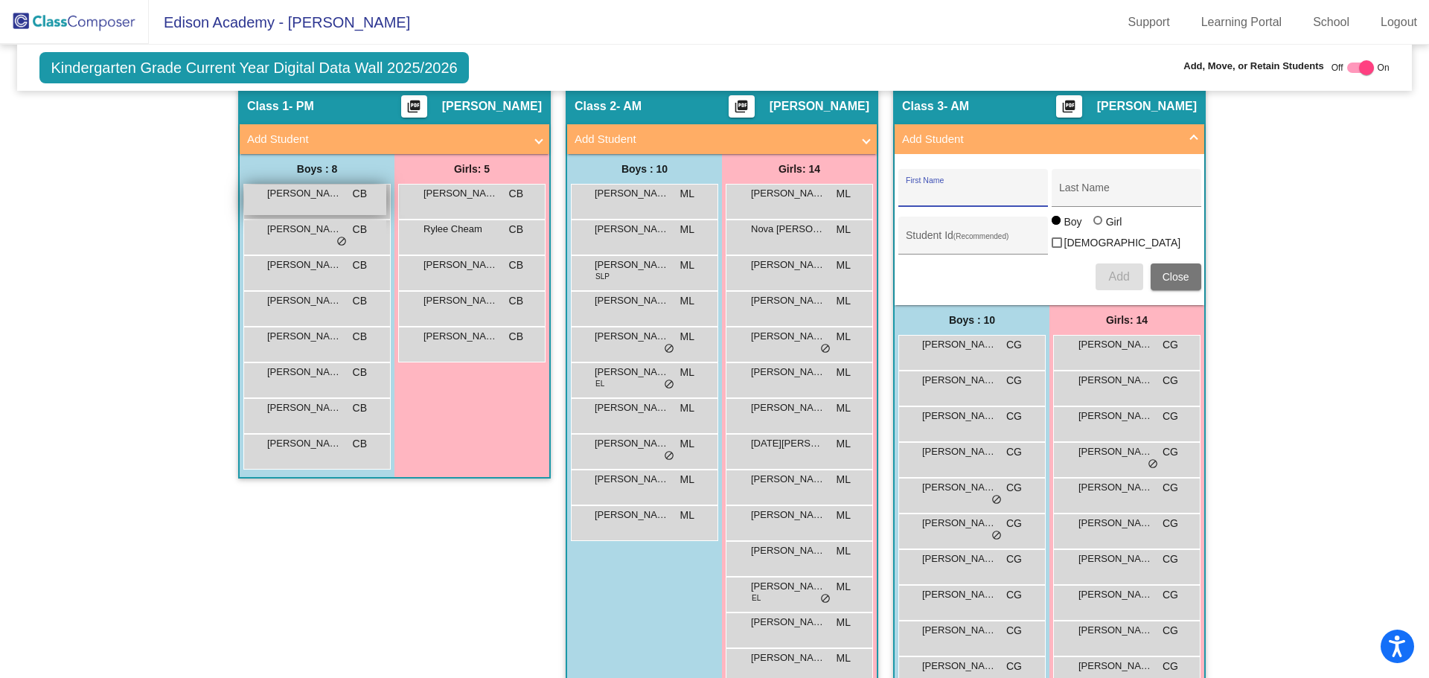
click at [353, 202] on span "CB" at bounding box center [360, 194] width 14 height 16
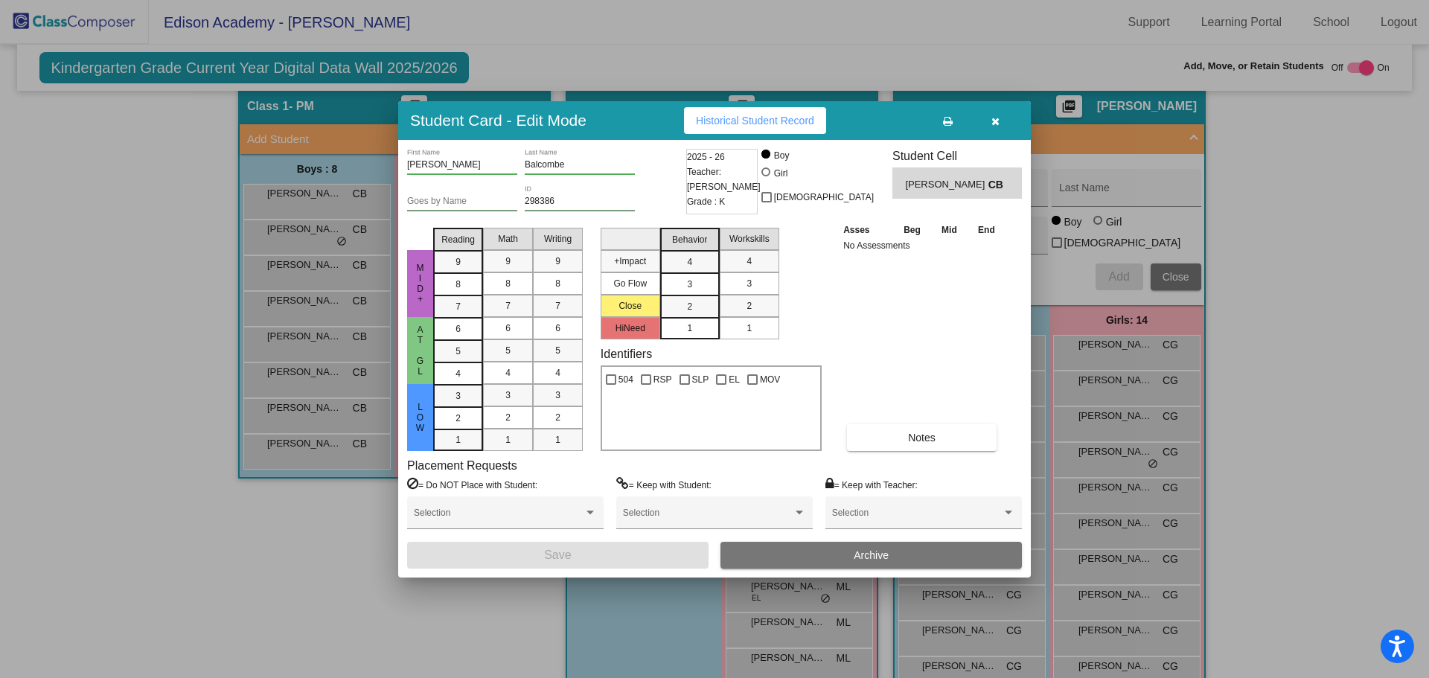
click at [827, 557] on button "Archive" at bounding box center [871, 555] width 301 height 27
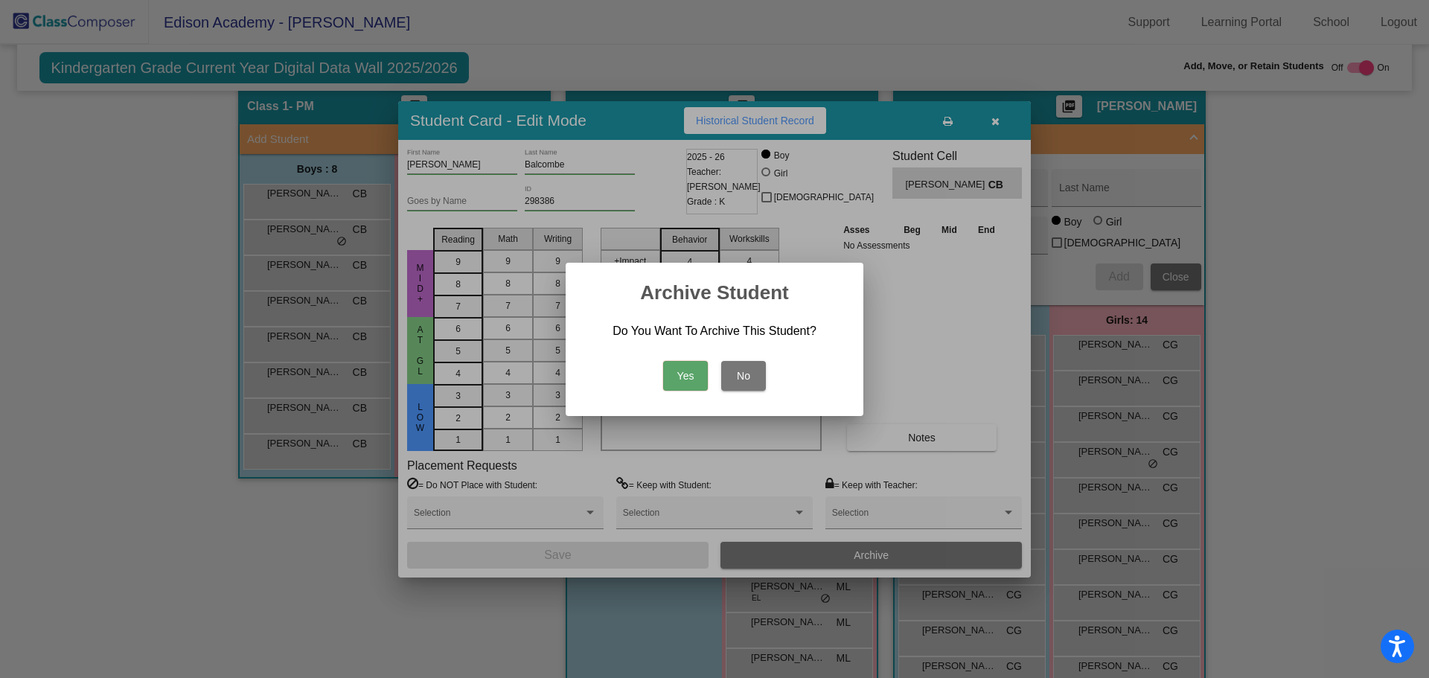
click at [689, 378] on button "Yes" at bounding box center [685, 376] width 45 height 30
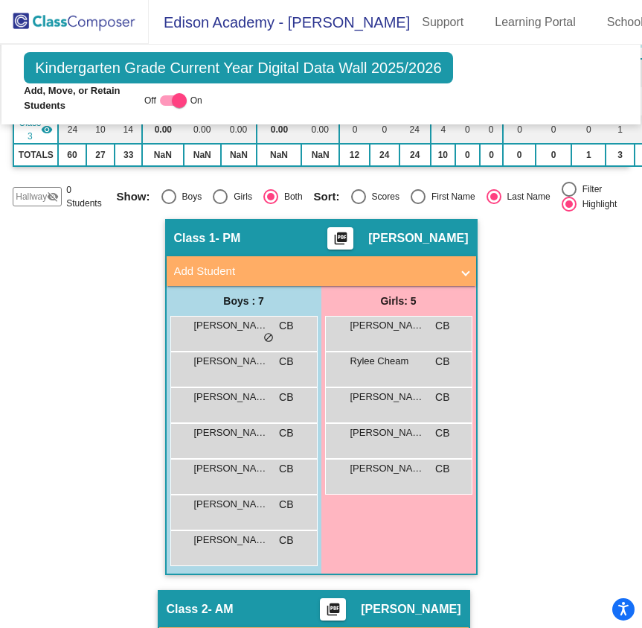
scroll to position [349, 0]
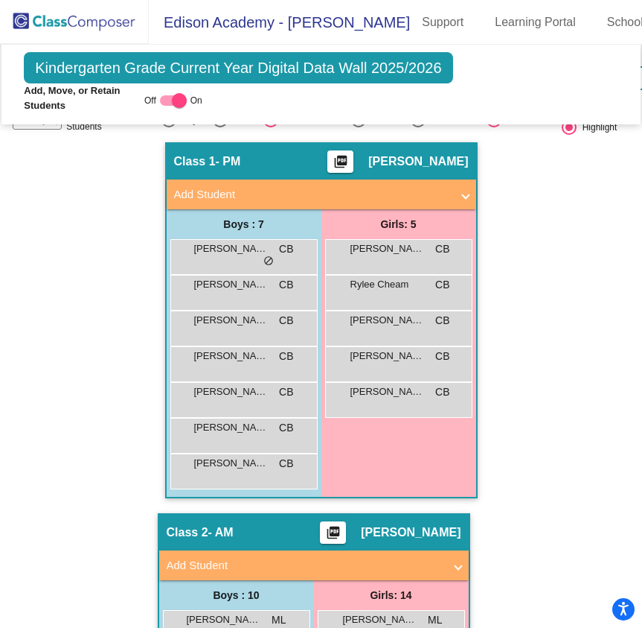
click at [97, 14] on img at bounding box center [74, 22] width 149 height 44
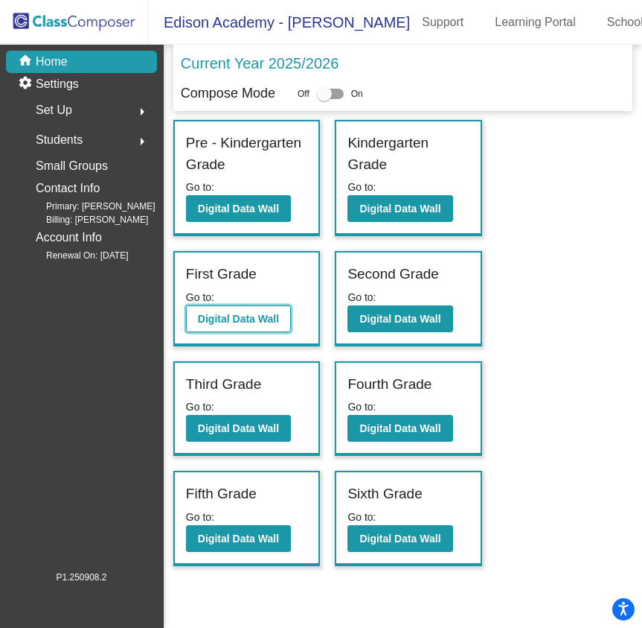
click at [242, 323] on b "Digital Data Wall" at bounding box center [238, 319] width 81 height 12
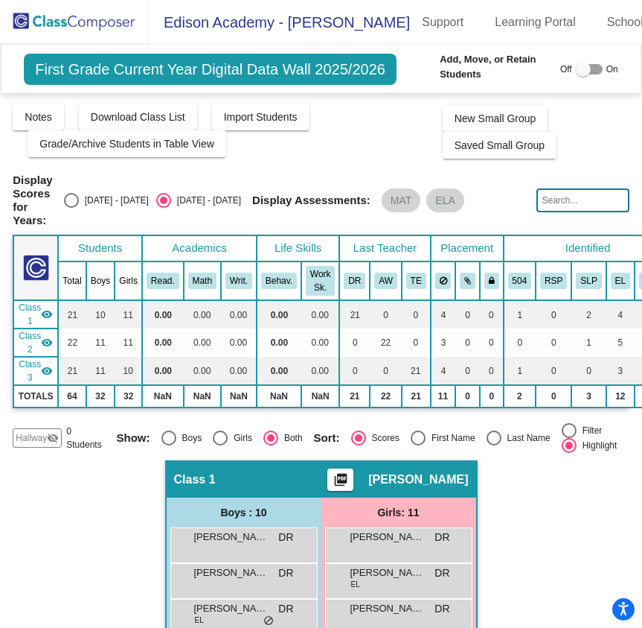
click at [488, 430] on div "Select an option" at bounding box center [494, 437] width 15 height 15
click at [494, 445] on input "Last Name" at bounding box center [494, 445] width 1 height 1
radio input "true"
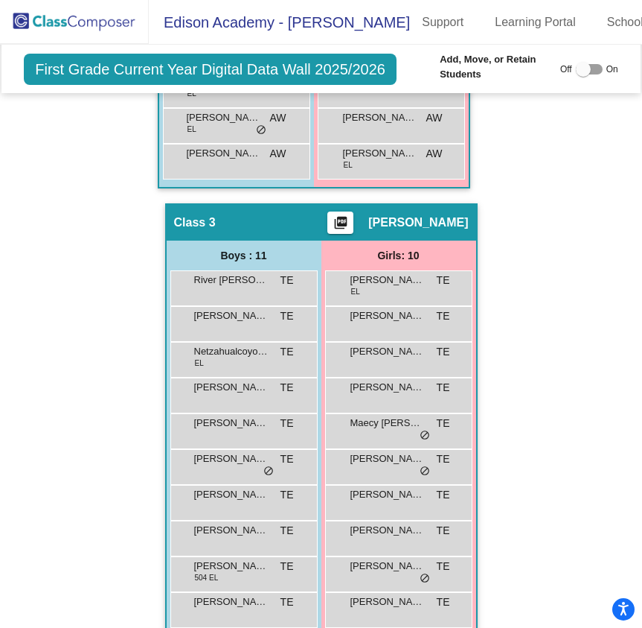
scroll to position [1271, 0]
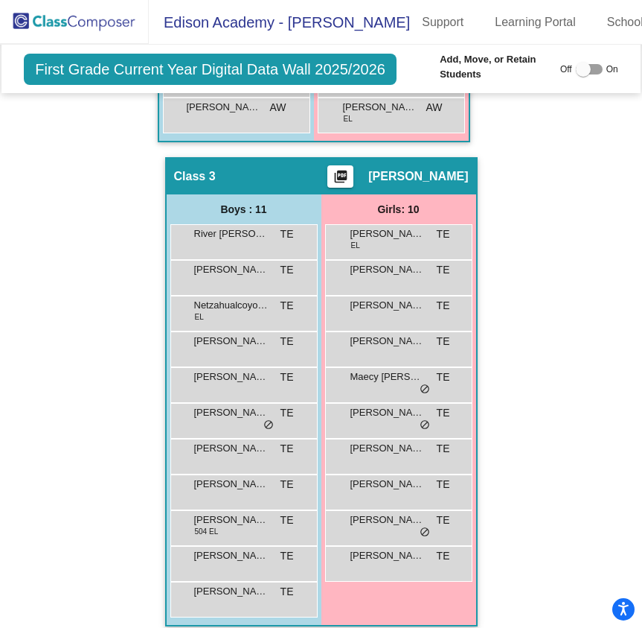
click at [87, 25] on img at bounding box center [74, 22] width 149 height 44
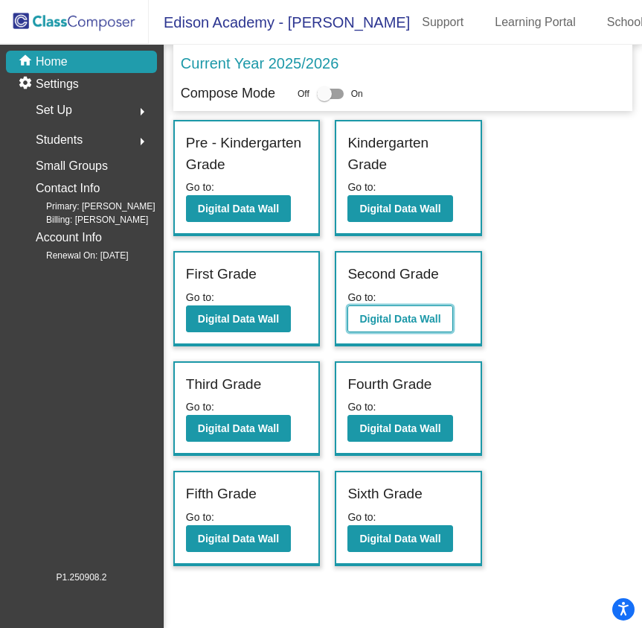
click at [399, 324] on b "Digital Data Wall" at bounding box center [400, 319] width 81 height 12
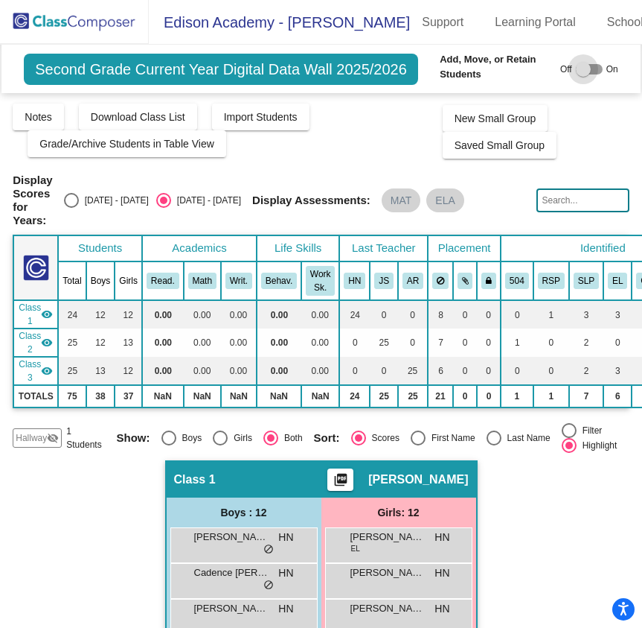
click at [593, 67] on div at bounding box center [589, 69] width 27 height 10
checkbox input "true"
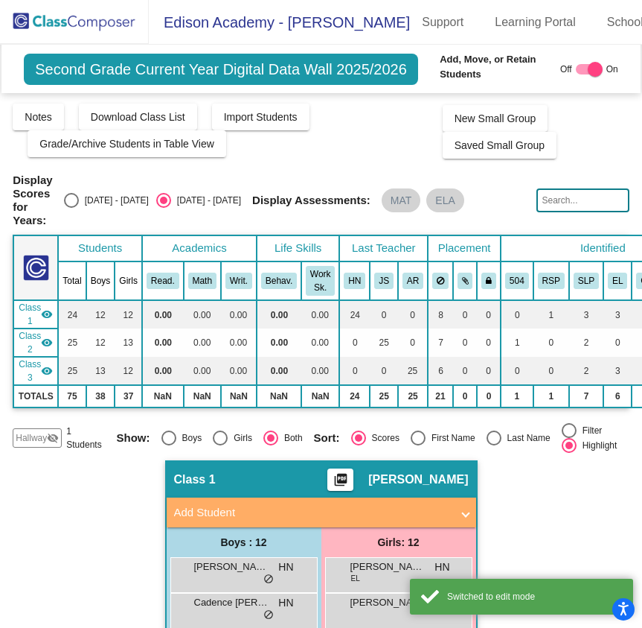
click at [33, 431] on span "Hallway" at bounding box center [31, 437] width 31 height 13
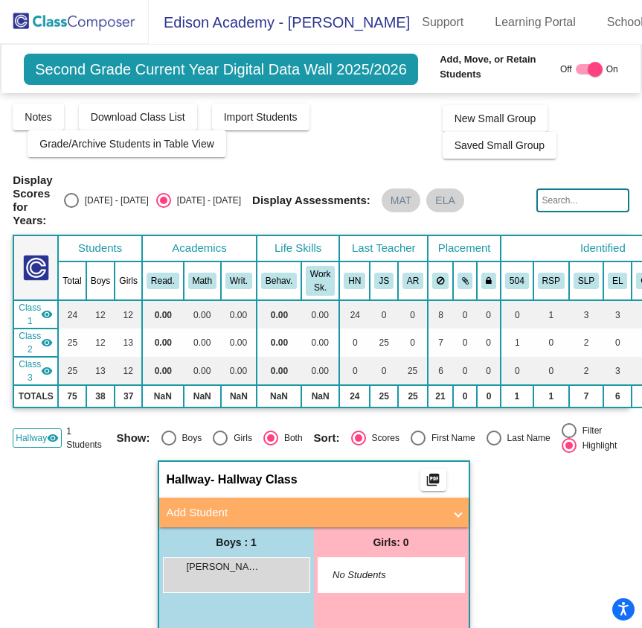
click at [115, 15] on img at bounding box center [74, 22] width 149 height 44
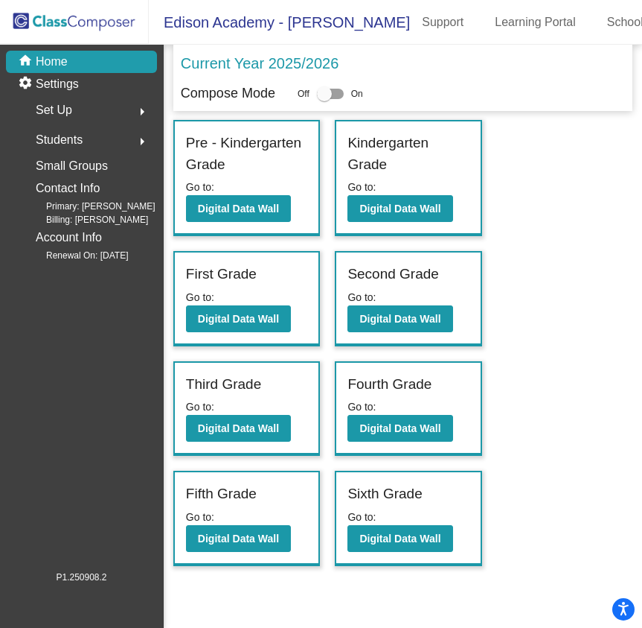
click at [101, 17] on img at bounding box center [74, 22] width 149 height 44
click at [396, 323] on b "Digital Data Wall" at bounding box center [400, 319] width 81 height 12
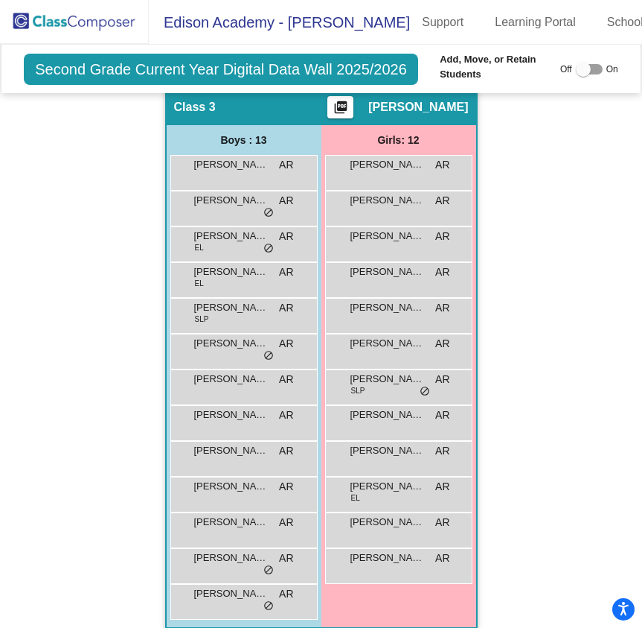
scroll to position [1449, 0]
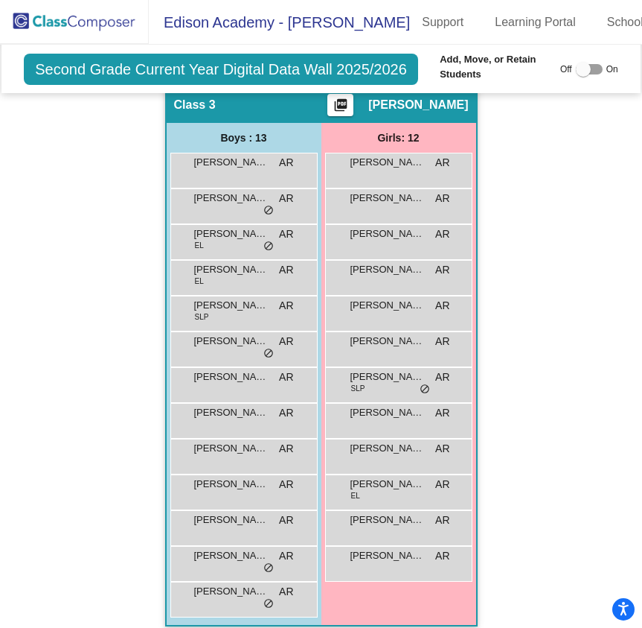
click at [85, 24] on img at bounding box center [74, 22] width 149 height 44
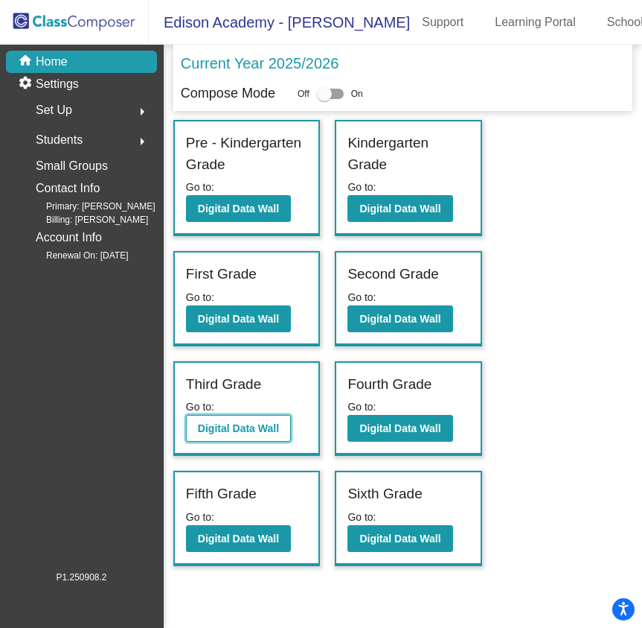
click at [251, 426] on b "Digital Data Wall" at bounding box center [238, 428] width 81 height 12
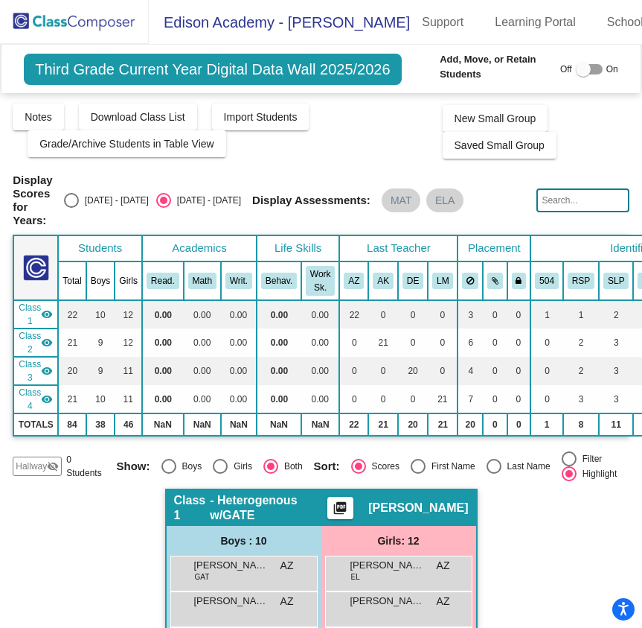
click at [74, 25] on img at bounding box center [74, 22] width 149 height 44
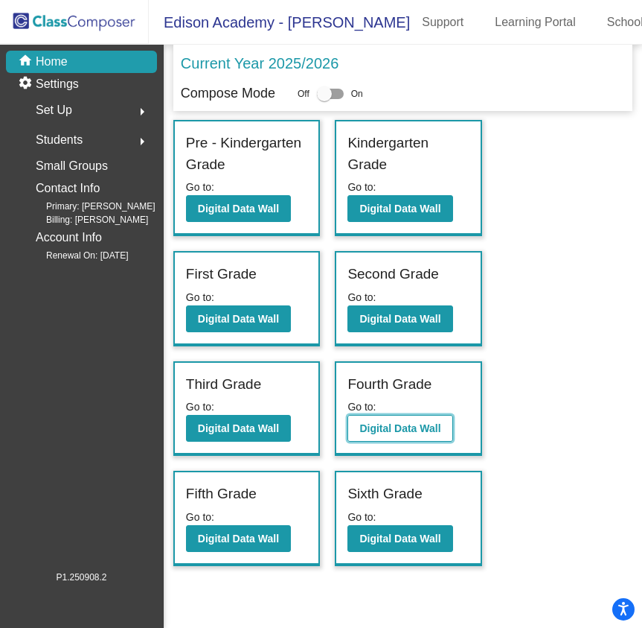
click at [400, 425] on b "Digital Data Wall" at bounding box center [400, 428] width 81 height 12
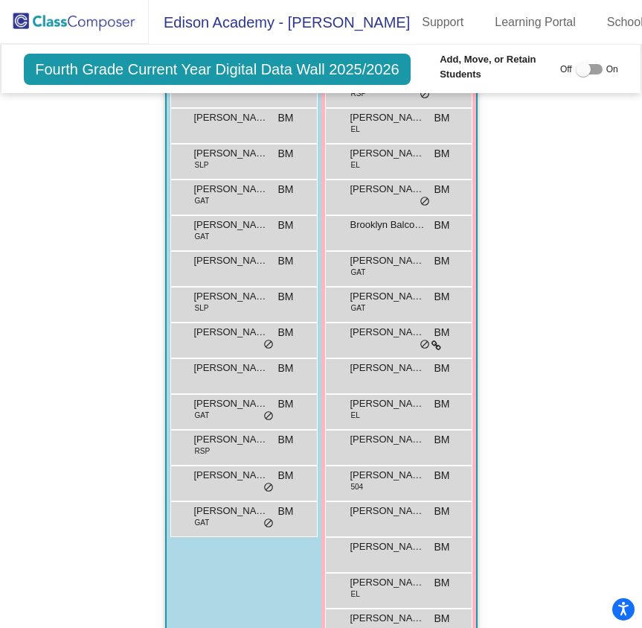
scroll to position [223, 0]
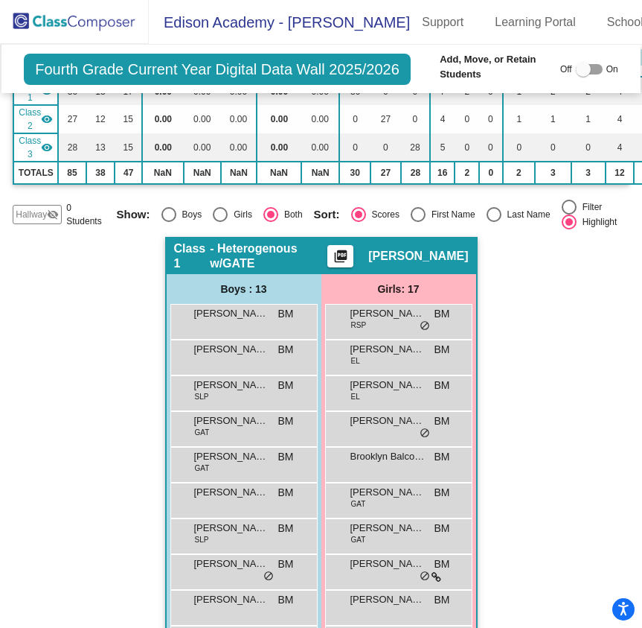
click at [493, 210] on div "Select an option" at bounding box center [494, 214] width 15 height 15
click at [494, 222] on input "Last Name" at bounding box center [494, 222] width 1 height 1
radio input "true"
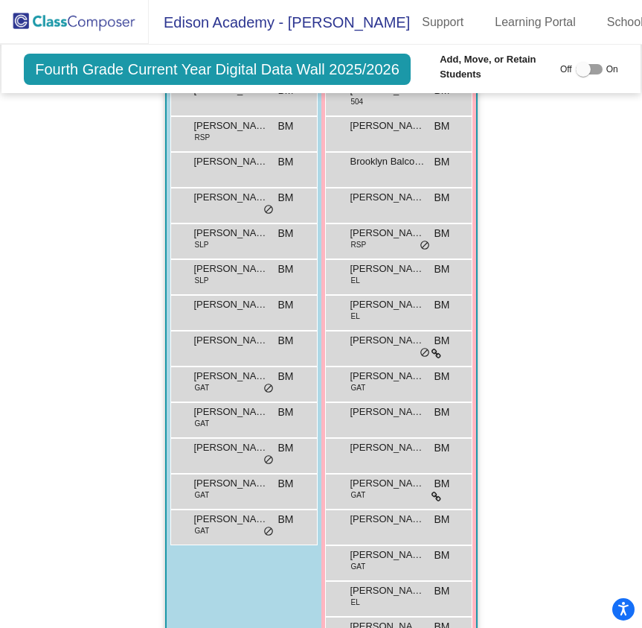
scroll to position [0, 0]
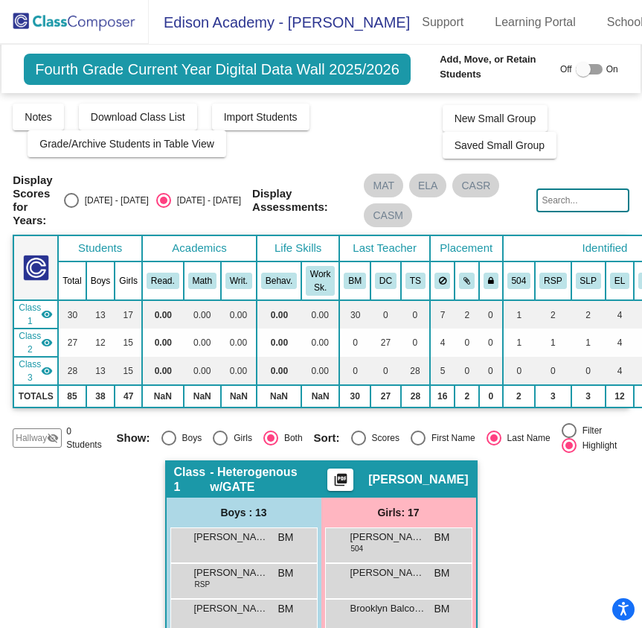
click at [593, 68] on div at bounding box center [589, 69] width 27 height 10
checkbox input "true"
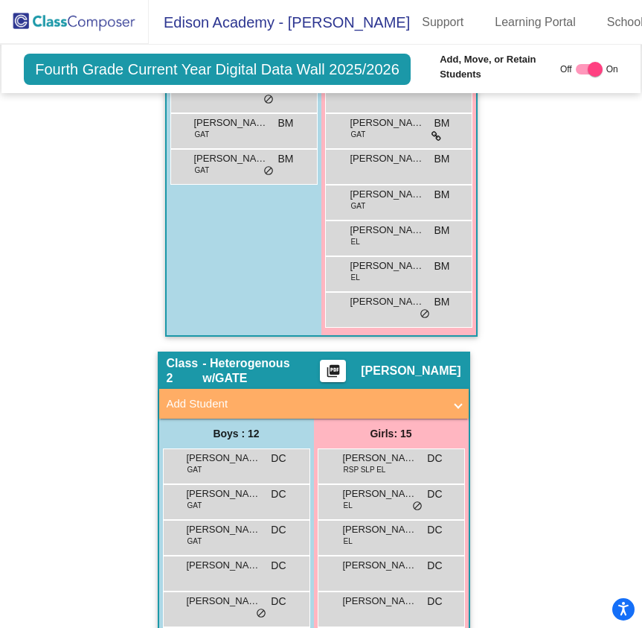
scroll to position [893, 0]
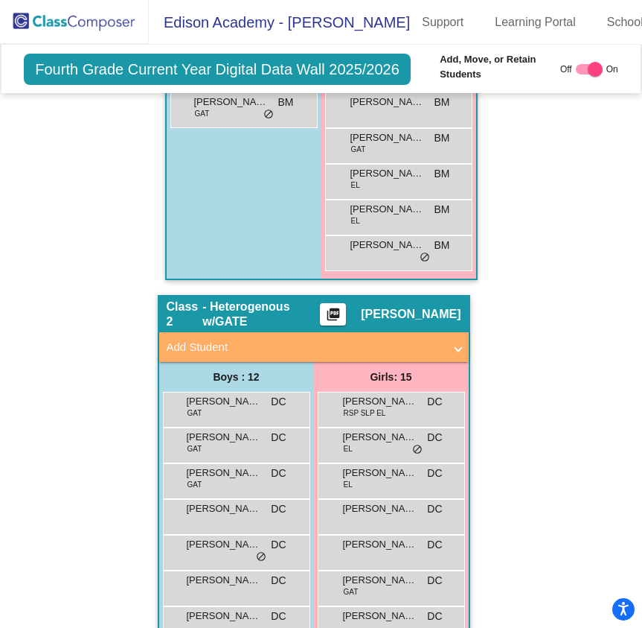
click at [446, 351] on span "Add Student" at bounding box center [311, 347] width 289 height 17
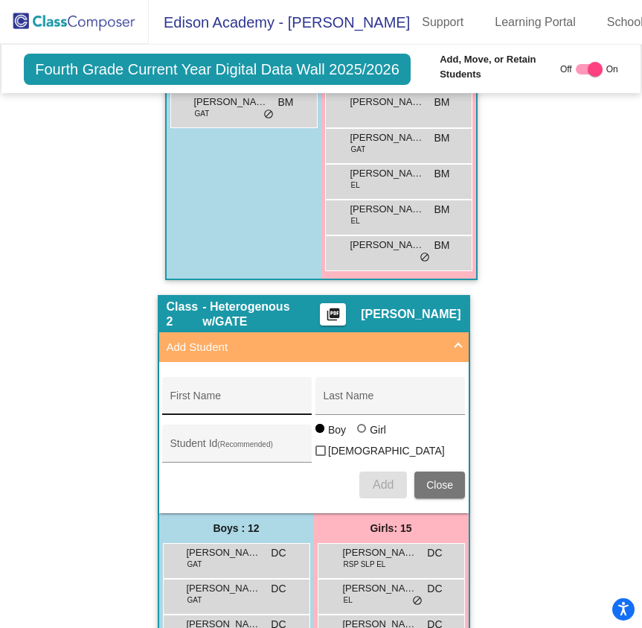
click at [249, 391] on div "First Name" at bounding box center [237, 400] width 134 height 31
type input "Sofia"
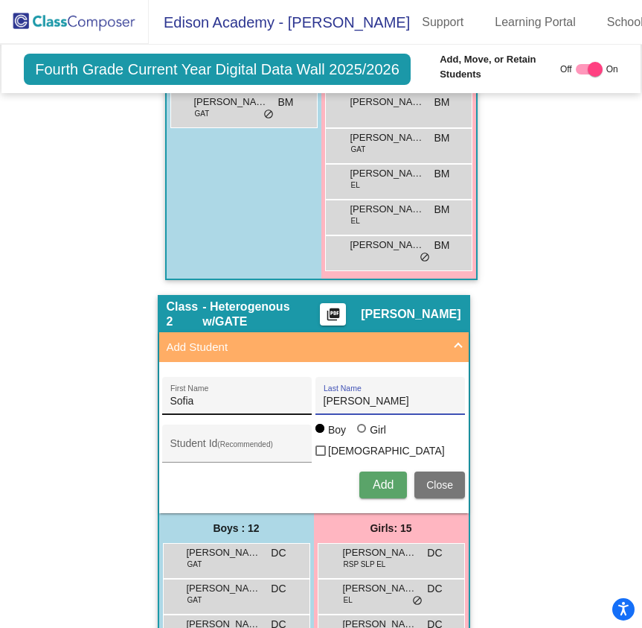
type input "[PERSON_NAME]"
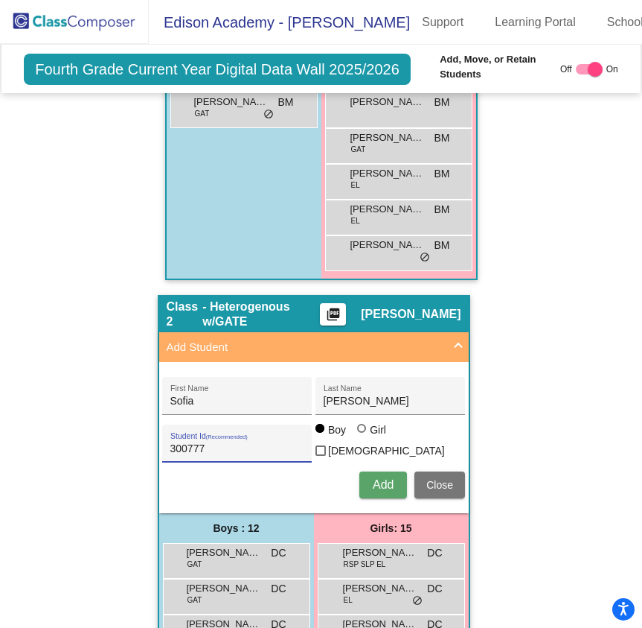
type input "300777"
click at [357, 432] on div at bounding box center [361, 428] width 9 height 9
click at [363, 436] on input "Girl" at bounding box center [363, 435] width 1 height 1
radio input "true"
click at [382, 483] on span "Add" at bounding box center [383, 484] width 21 height 13
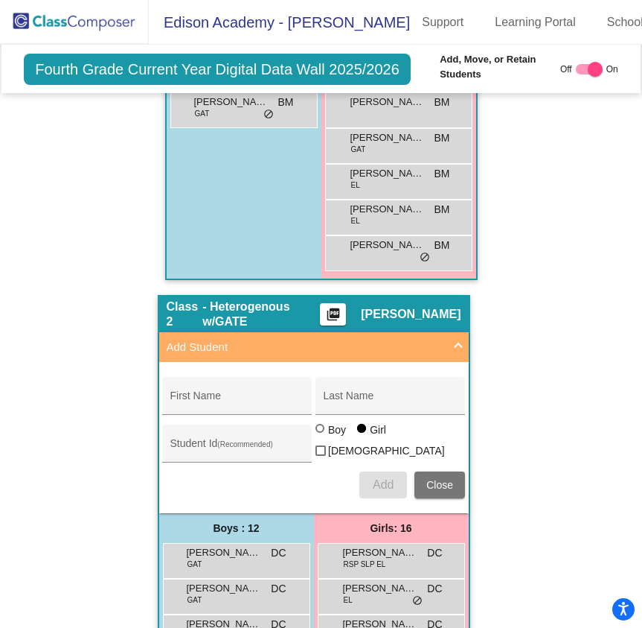
click at [109, 22] on img at bounding box center [74, 22] width 149 height 44
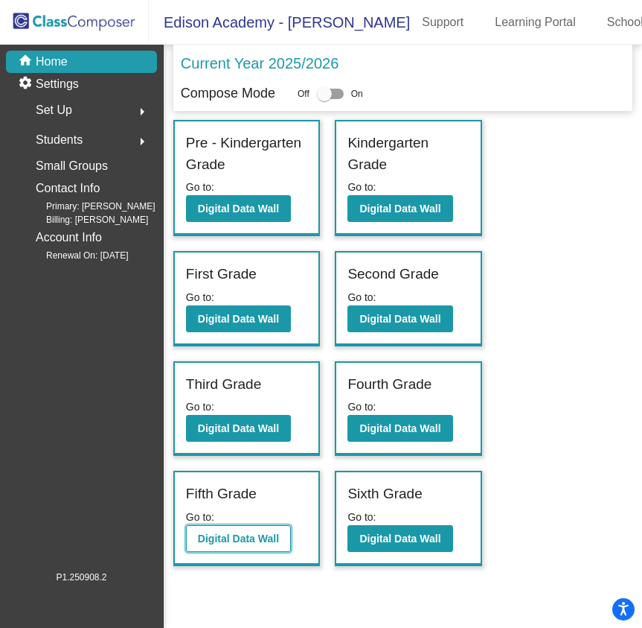
click at [266, 537] on b "Digital Data Wall" at bounding box center [238, 538] width 81 height 12
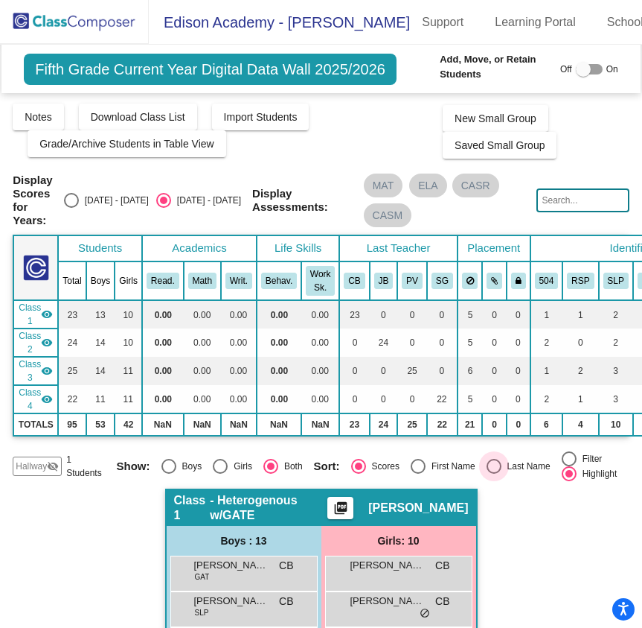
click at [494, 467] on div "Select an option" at bounding box center [494, 466] width 15 height 15
click at [494, 473] on input "Last Name" at bounding box center [494, 473] width 1 height 1
radio input "true"
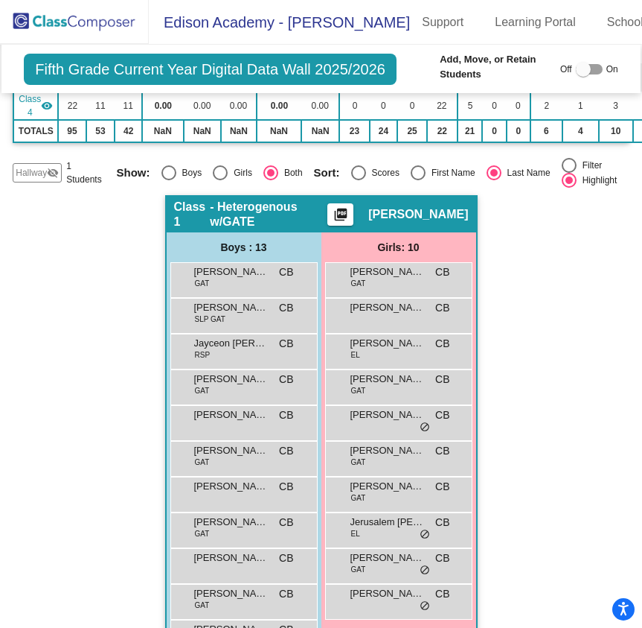
scroll to position [221, 0]
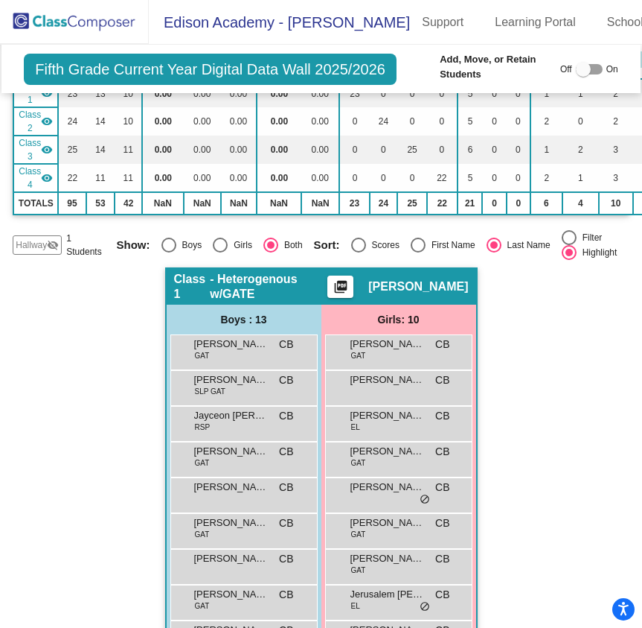
click at [40, 245] on span "Hallway" at bounding box center [31, 244] width 31 height 13
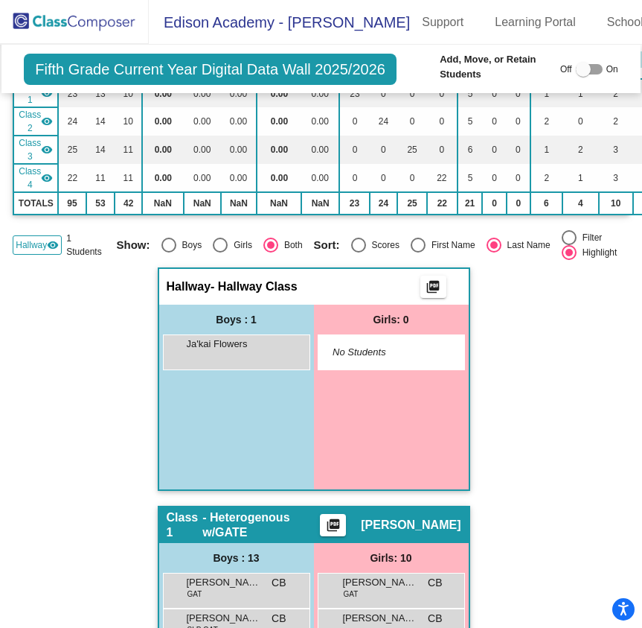
click at [68, 16] on img at bounding box center [74, 22] width 149 height 44
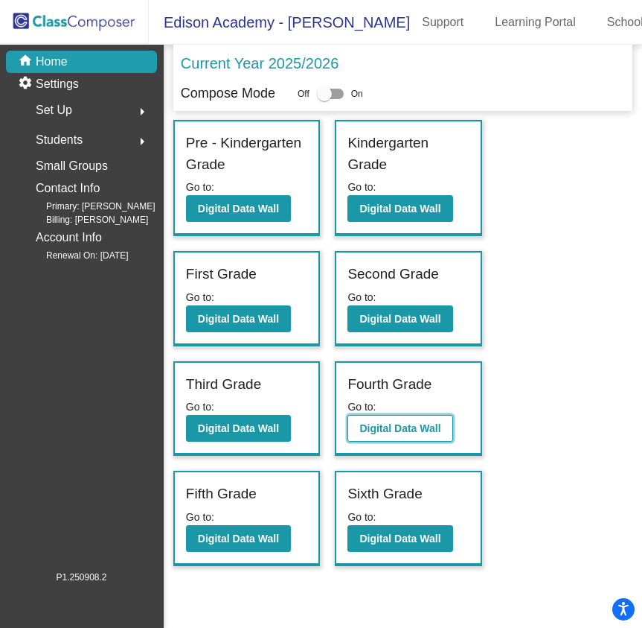
click at [374, 428] on b "Digital Data Wall" at bounding box center [400, 428] width 81 height 12
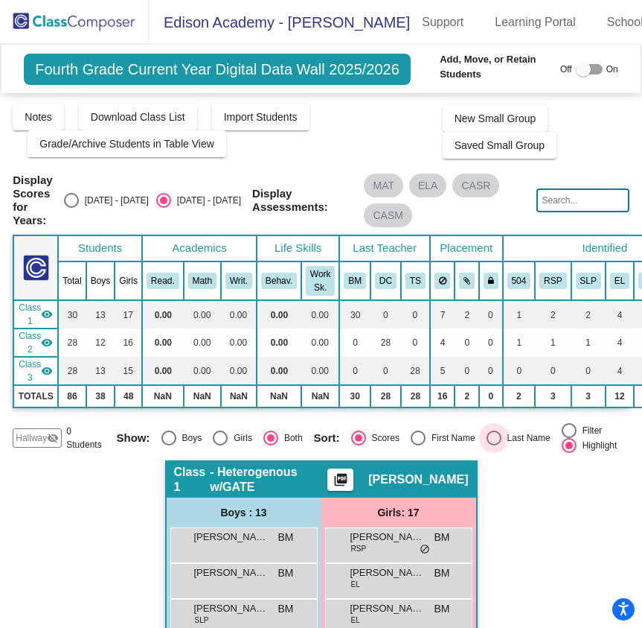
click at [495, 445] on div "Select an option" at bounding box center [494, 437] width 15 height 15
click at [494, 445] on input "Last Name" at bounding box center [494, 445] width 1 height 1
radio input "true"
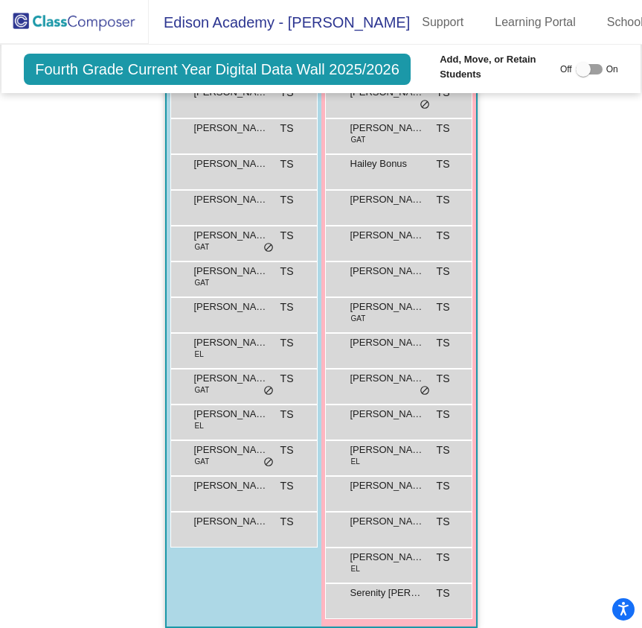
scroll to position [1820, 0]
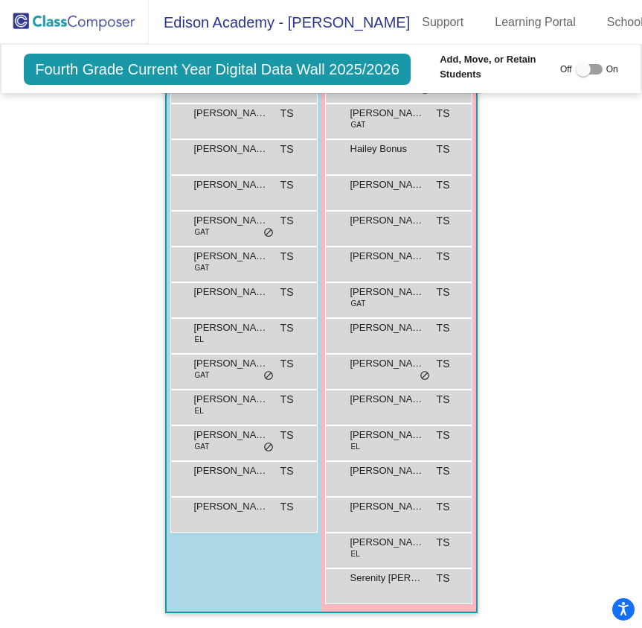
click at [96, 22] on img at bounding box center [74, 22] width 149 height 44
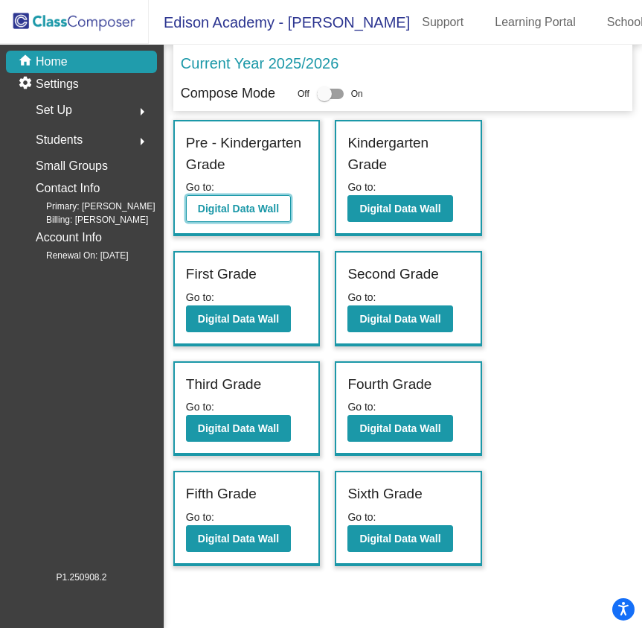
click at [254, 215] on button "Digital Data Wall" at bounding box center [238, 208] width 105 height 27
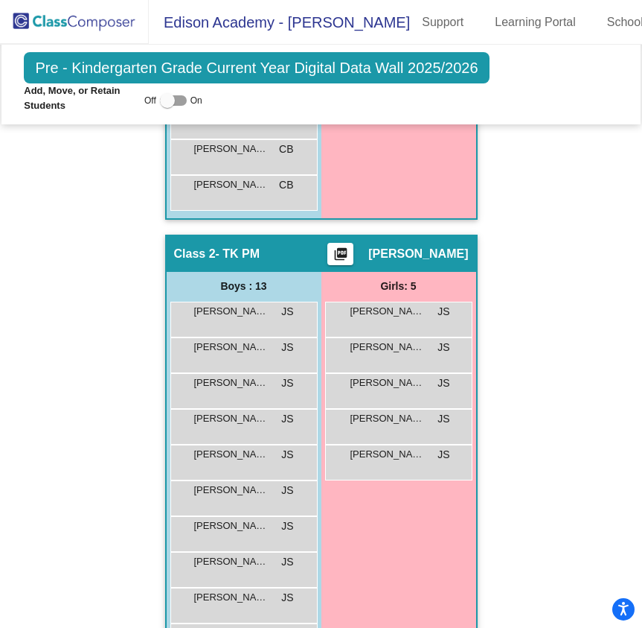
scroll to position [590, 0]
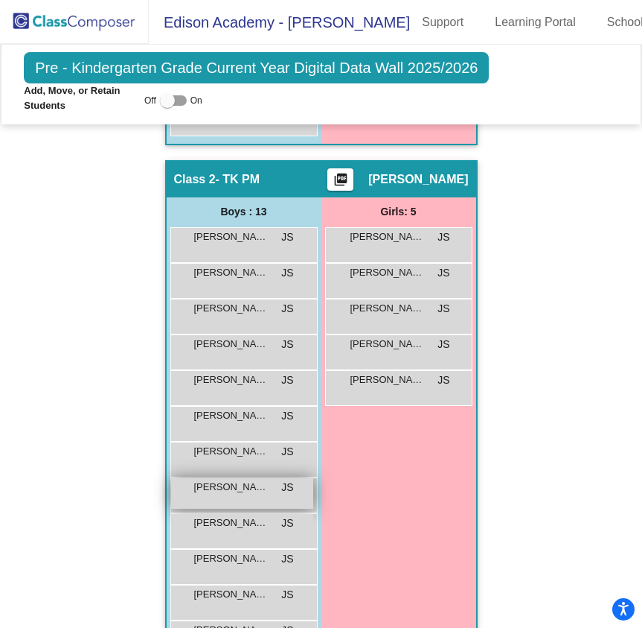
drag, startPoint x: 284, startPoint y: 505, endPoint x: 206, endPoint y: 481, distance: 81.9
click at [249, 494] on div "[PERSON_NAME] JS lock do_not_disturb_alt [PERSON_NAME] lock do_not_disturb_alt …" at bounding box center [243, 459] width 147 height 465
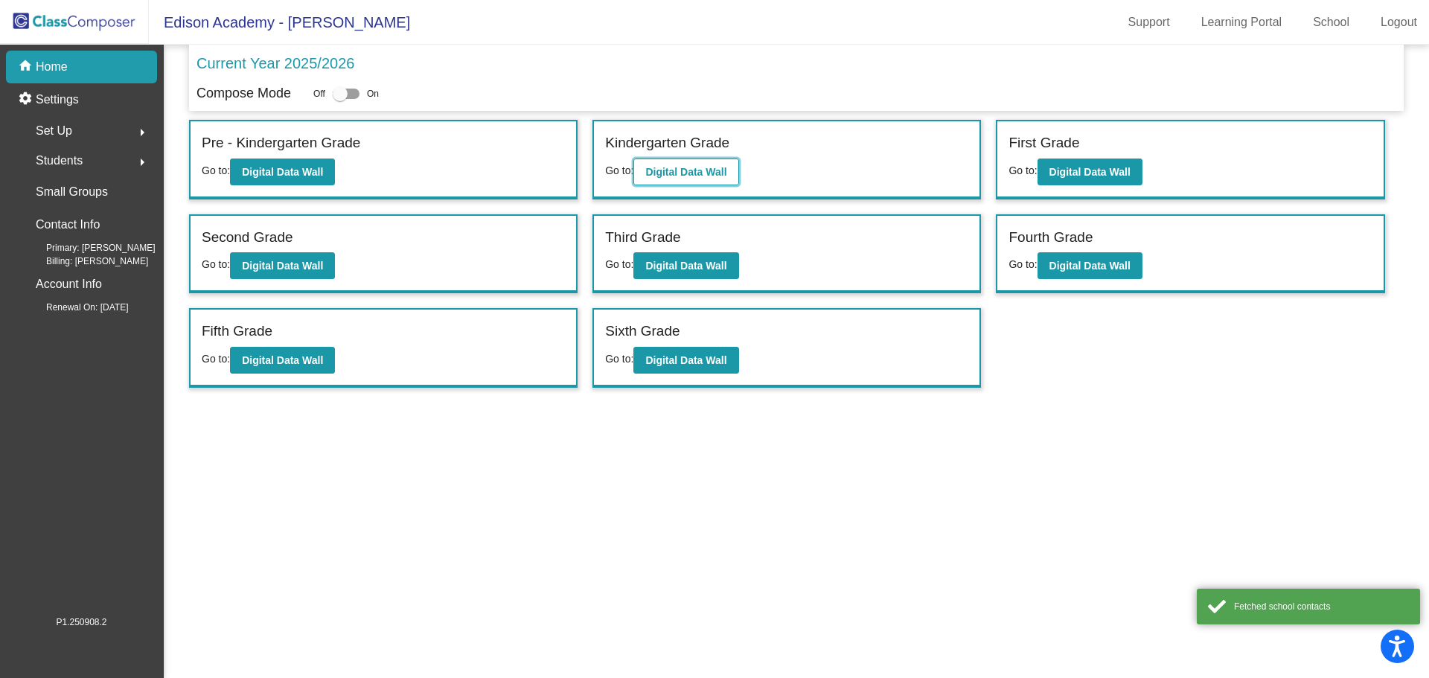
click at [665, 172] on b "Digital Data Wall" at bounding box center [685, 172] width 81 height 12
